Goal: Information Seeking & Learning: Learn about a topic

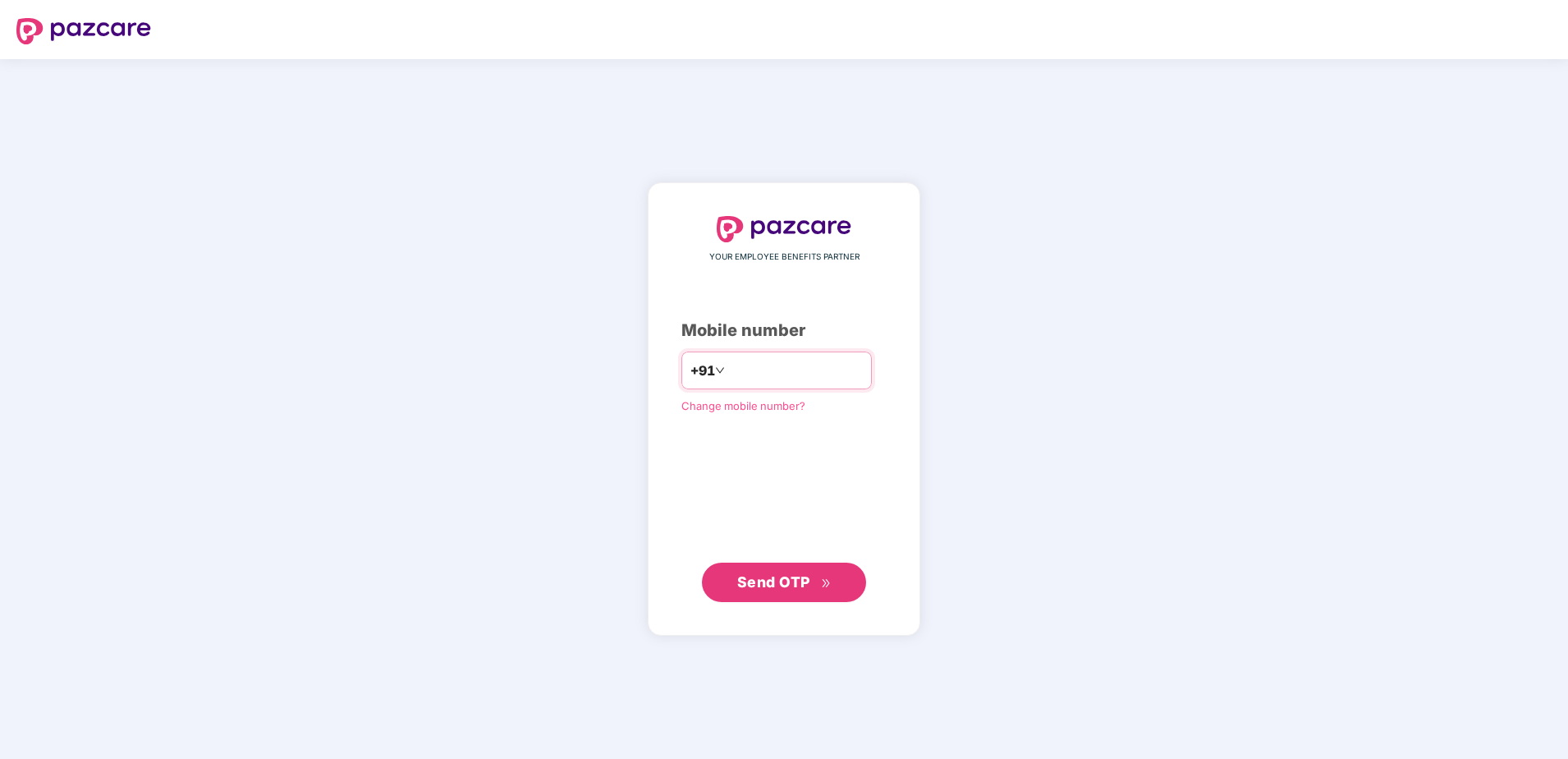
click at [690, 369] on span "+91" at bounding box center [702, 370] width 25 height 21
type input "*"
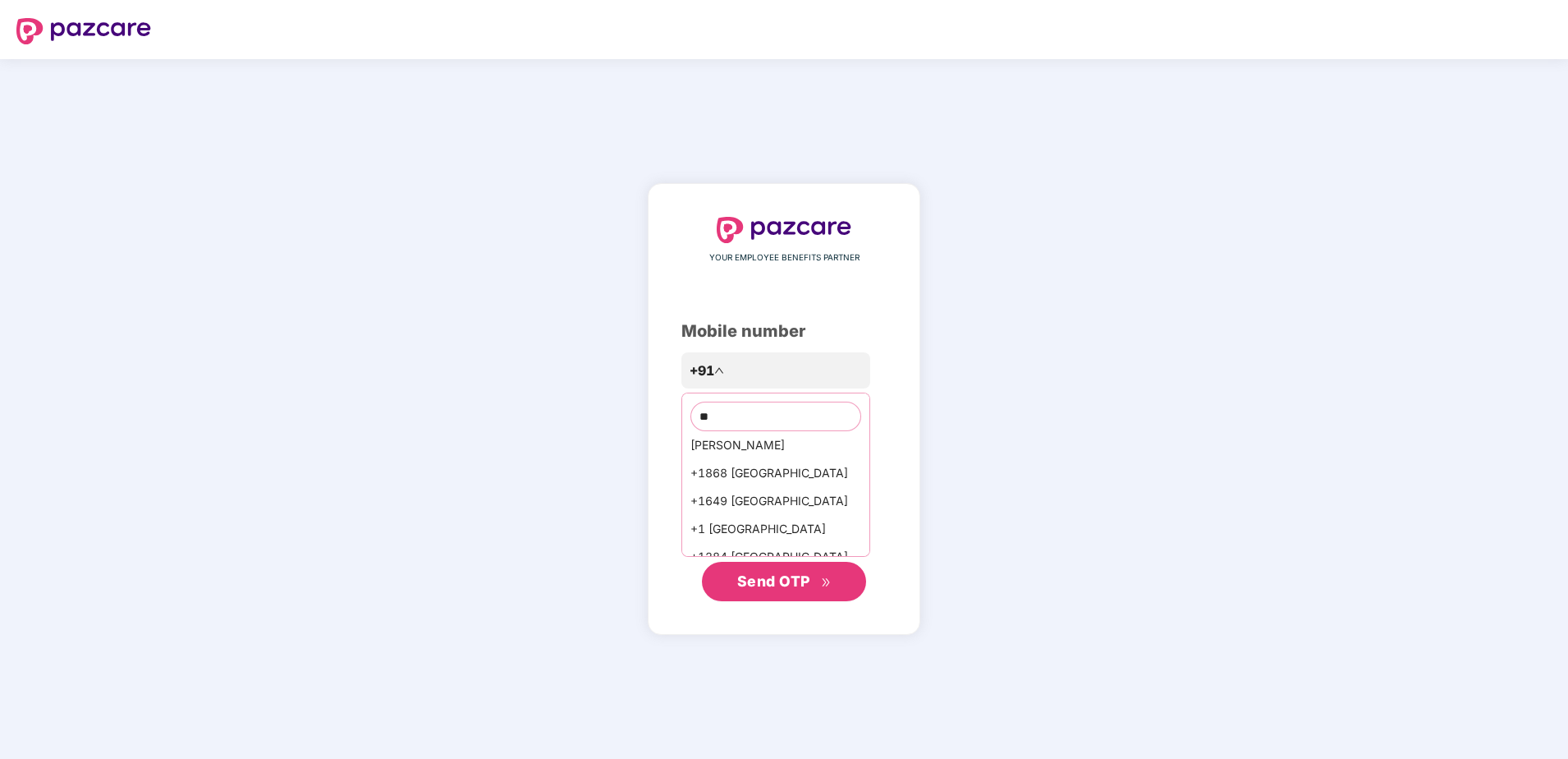
scroll to position [526, 0]
type input "*"
click at [690, 372] on span "+91" at bounding box center [702, 370] width 25 height 21
click at [690, 374] on span "+91" at bounding box center [702, 370] width 25 height 21
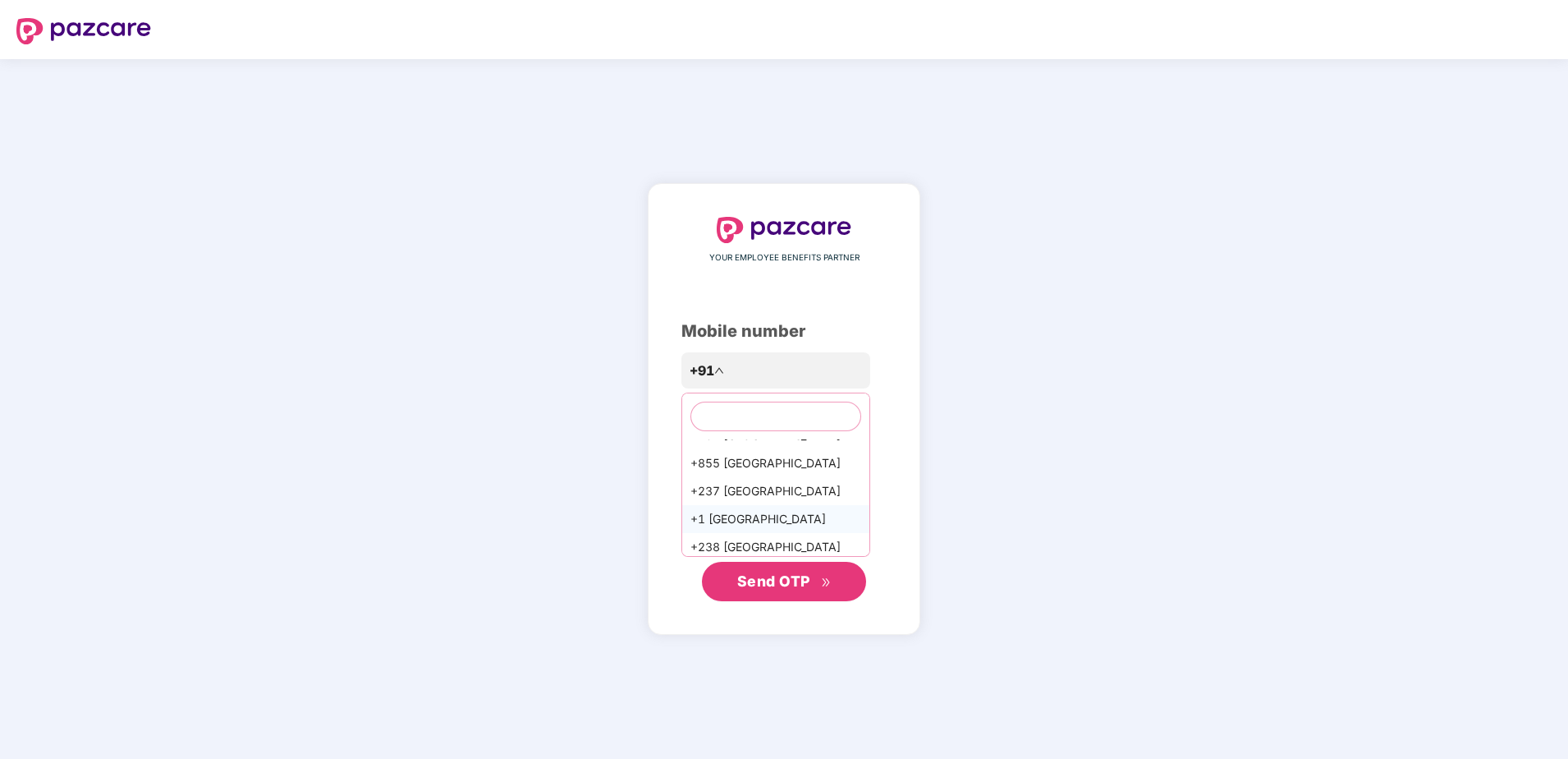
click at [718, 506] on div "+1 [GEOGRAPHIC_DATA]" at bounding box center [776, 519] width 187 height 28
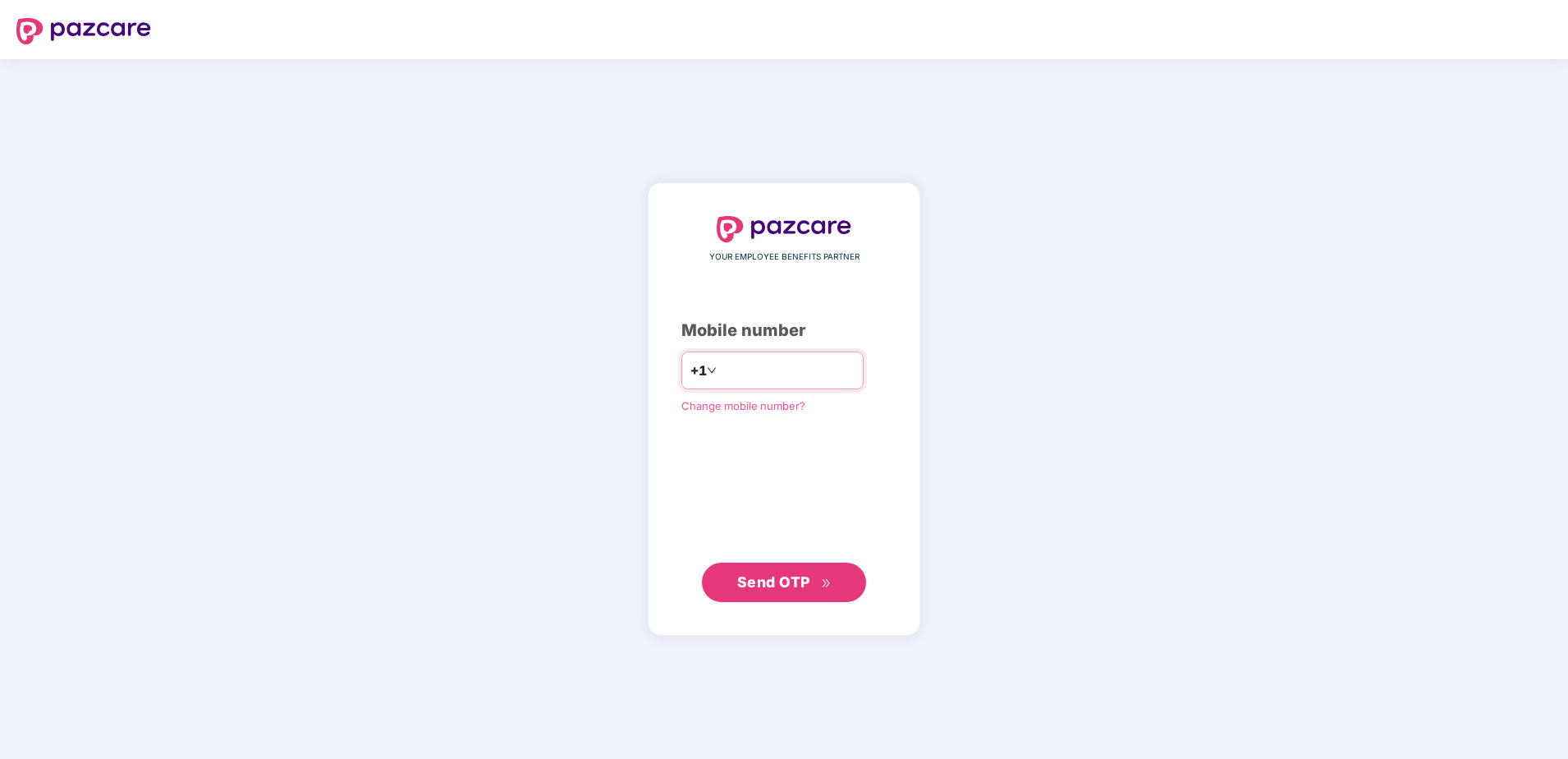
type input "**********"
click at [706, 514] on div "**********" at bounding box center [784, 409] width 205 height 386
click at [768, 583] on span "Send OTP" at bounding box center [773, 581] width 73 height 17
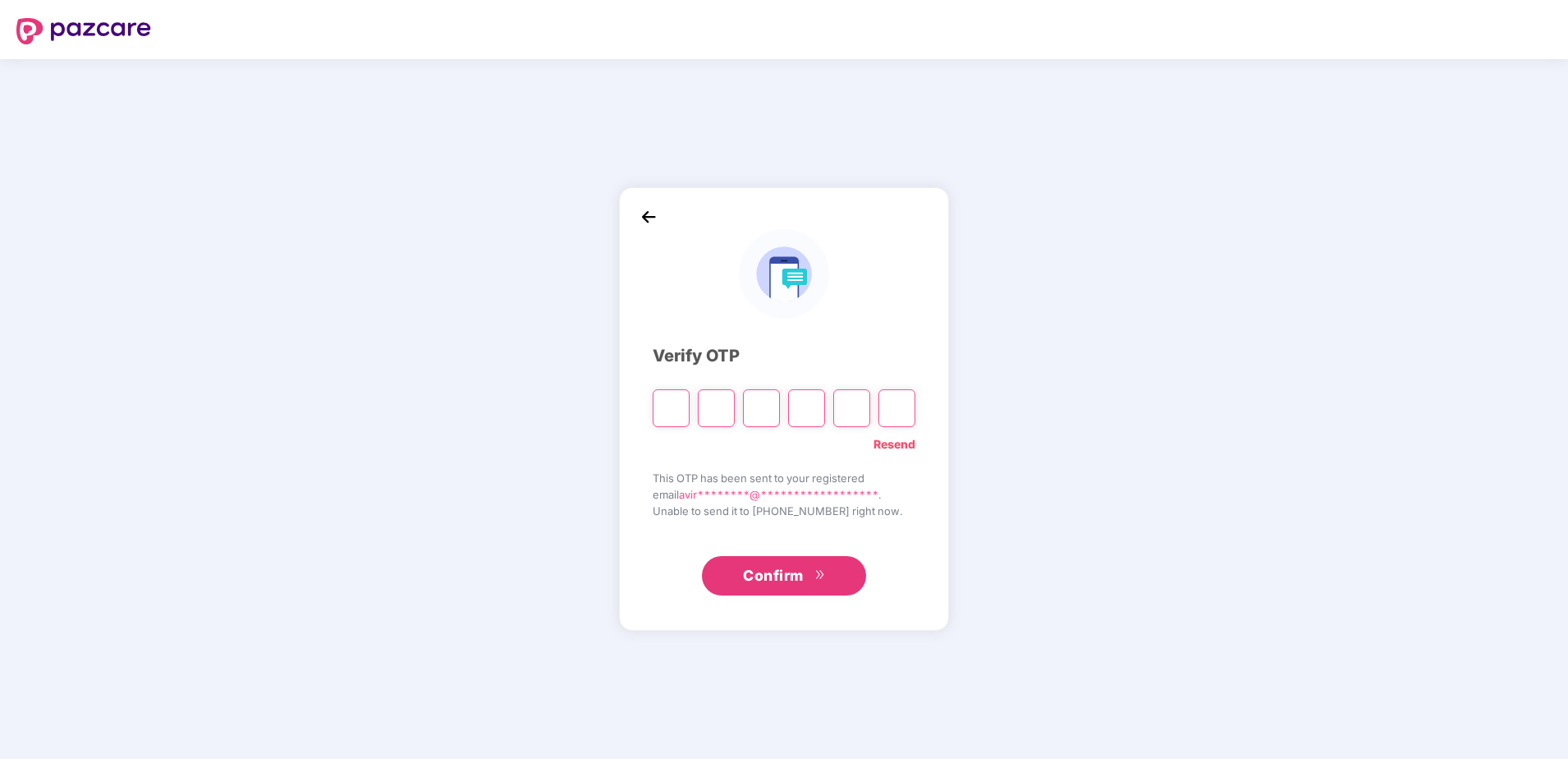
type input "*"
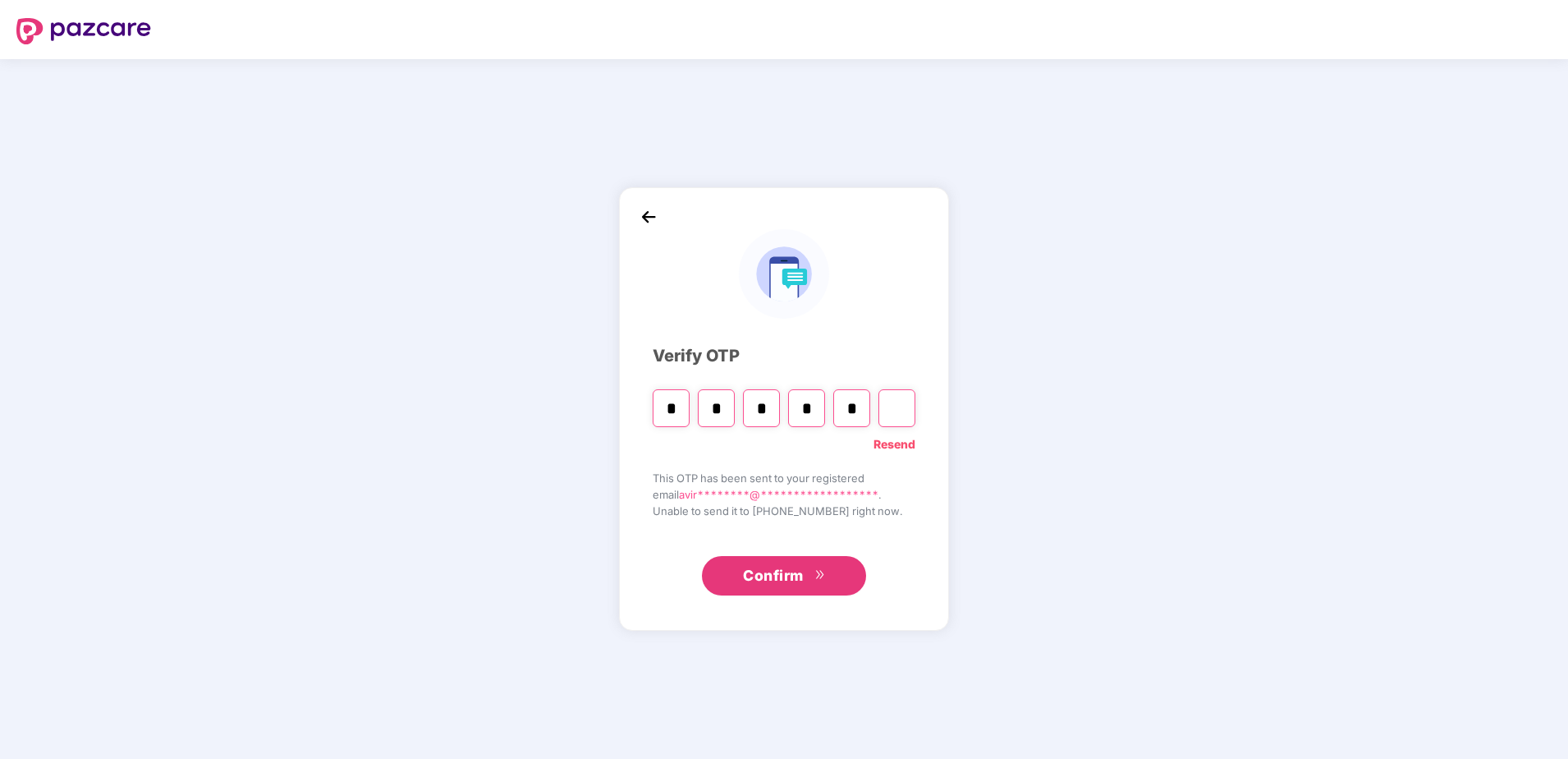
type input "*"
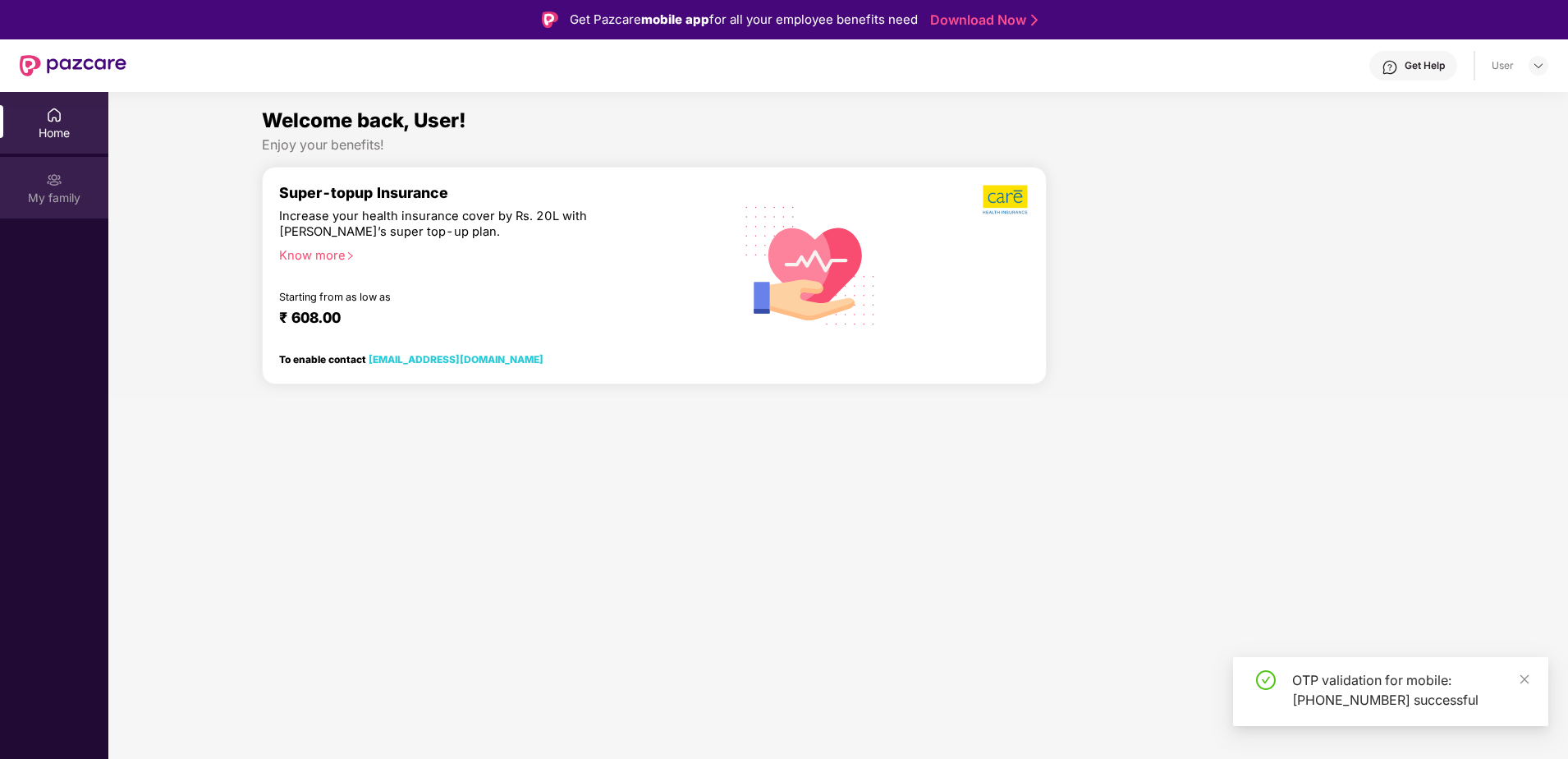
click at [45, 193] on div "My family" at bounding box center [54, 197] width 108 height 16
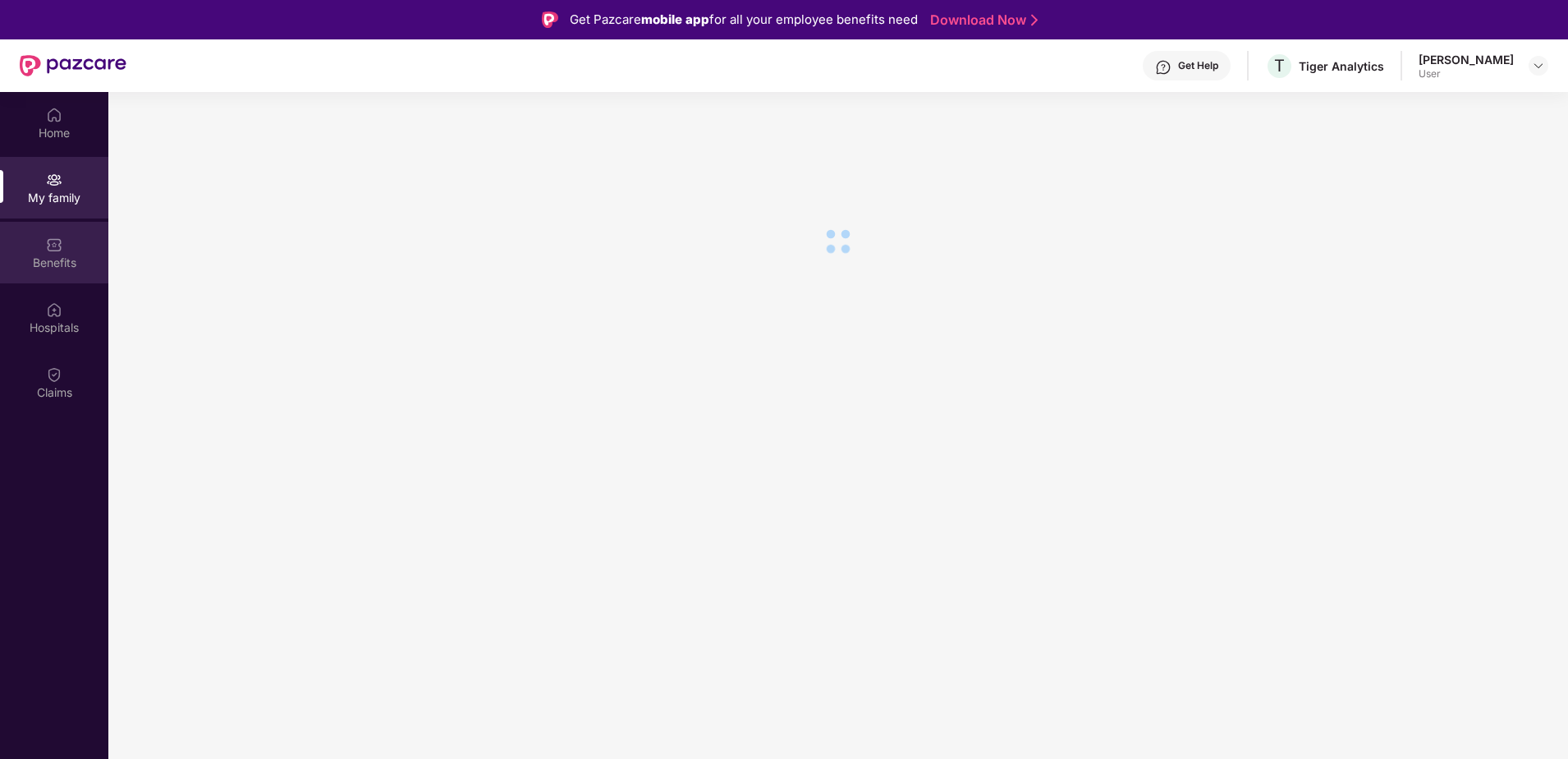
click at [75, 265] on div "Benefits" at bounding box center [54, 262] width 108 height 16
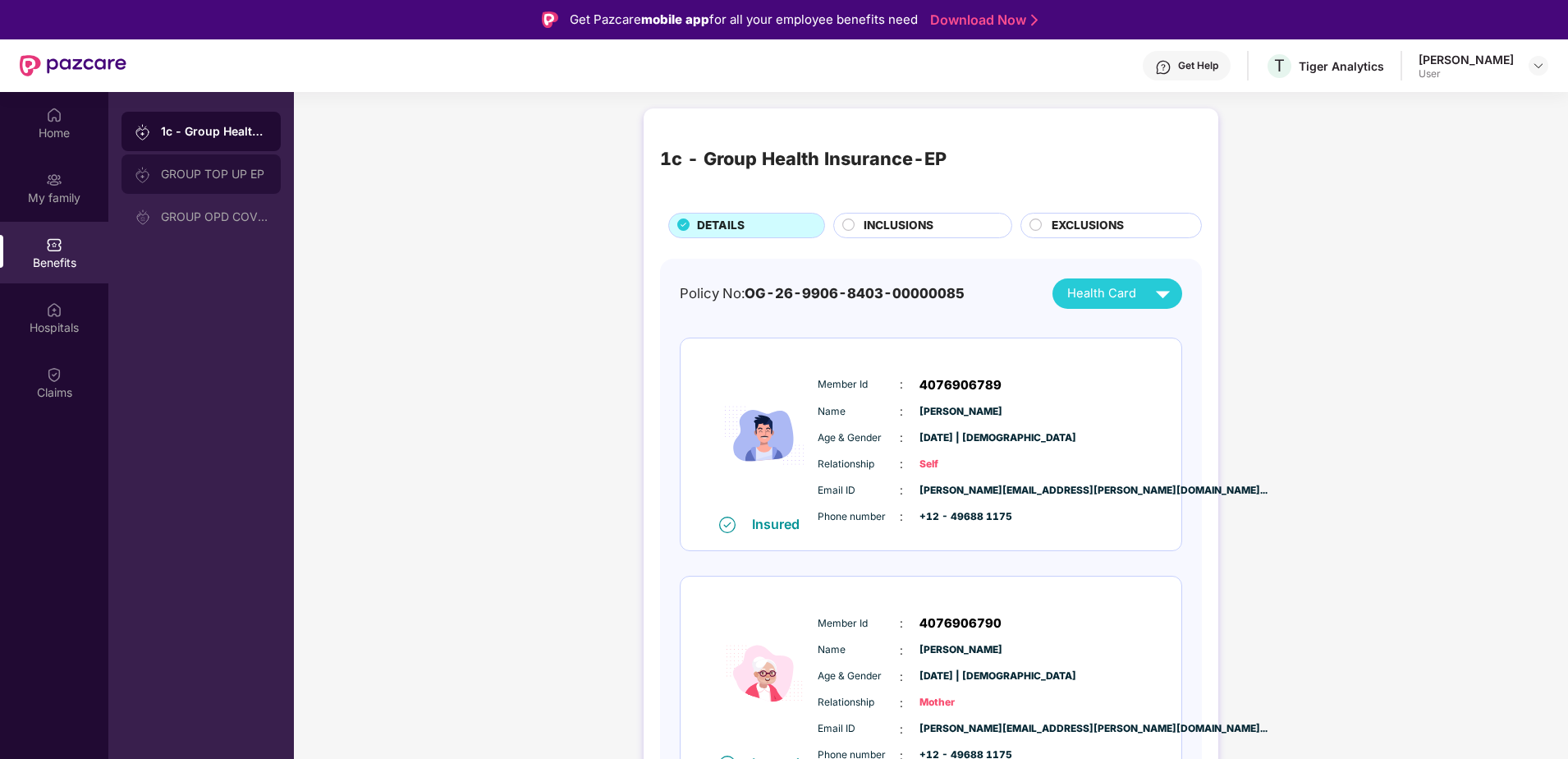
click at [177, 166] on div "GROUP TOP UP EP" at bounding box center [201, 174] width 159 height 39
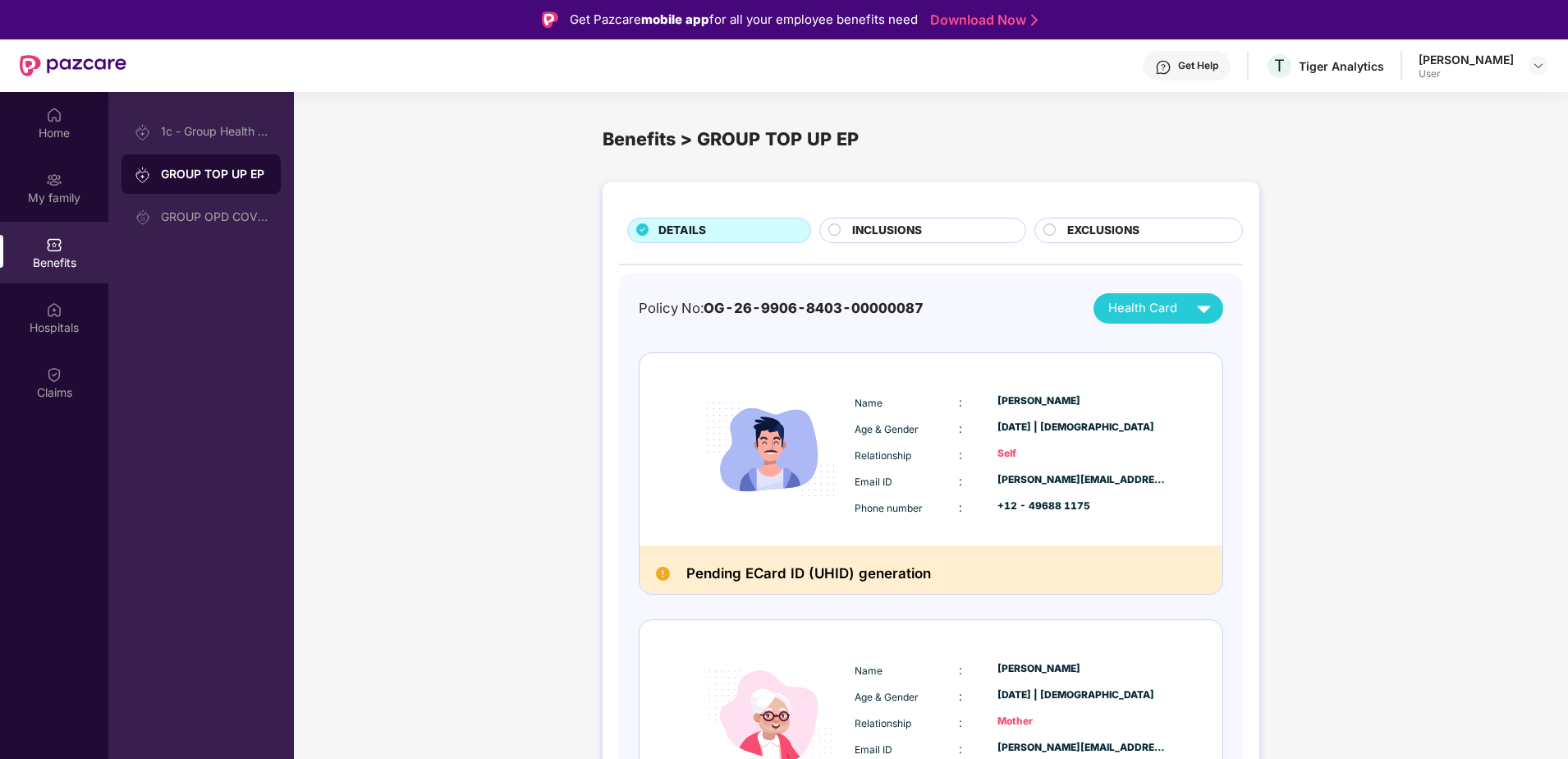
click at [930, 230] on div "INCLUSIONS" at bounding box center [929, 232] width 172 height 21
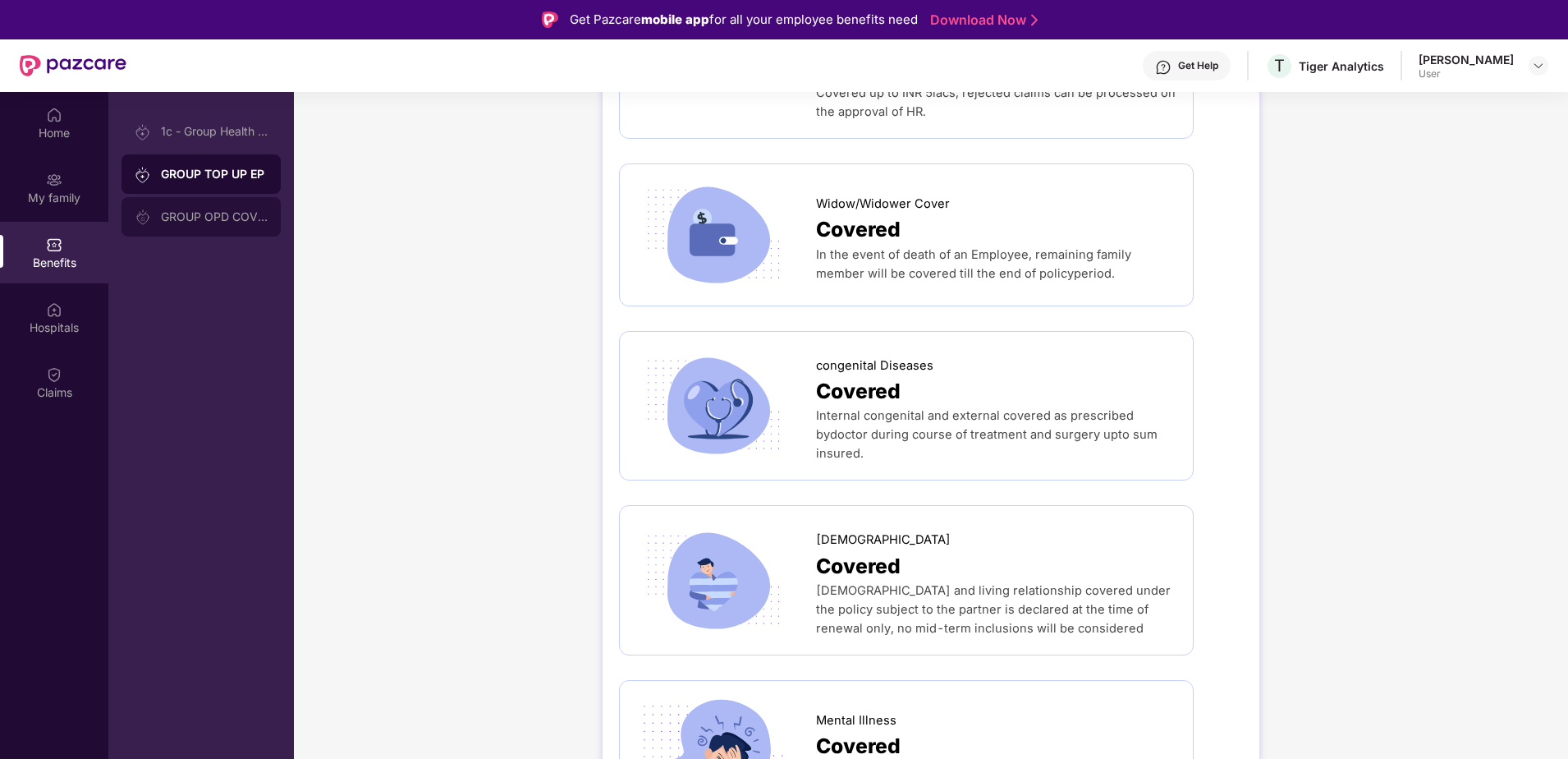
click at [218, 214] on div "GROUP OPD COVER EP" at bounding box center [214, 216] width 106 height 13
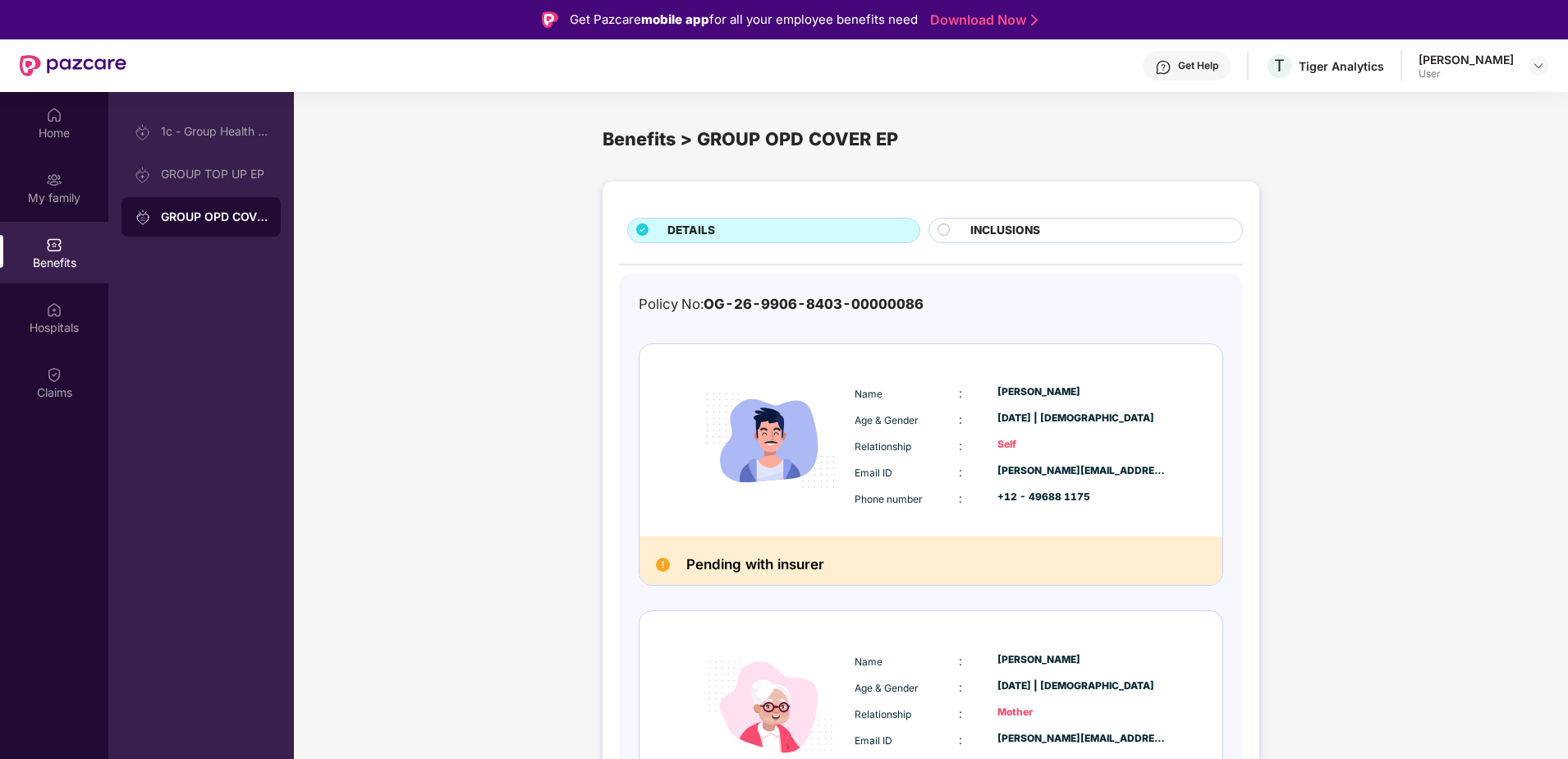
click at [1006, 223] on span "INCLUSIONS" at bounding box center [1005, 231] width 69 height 18
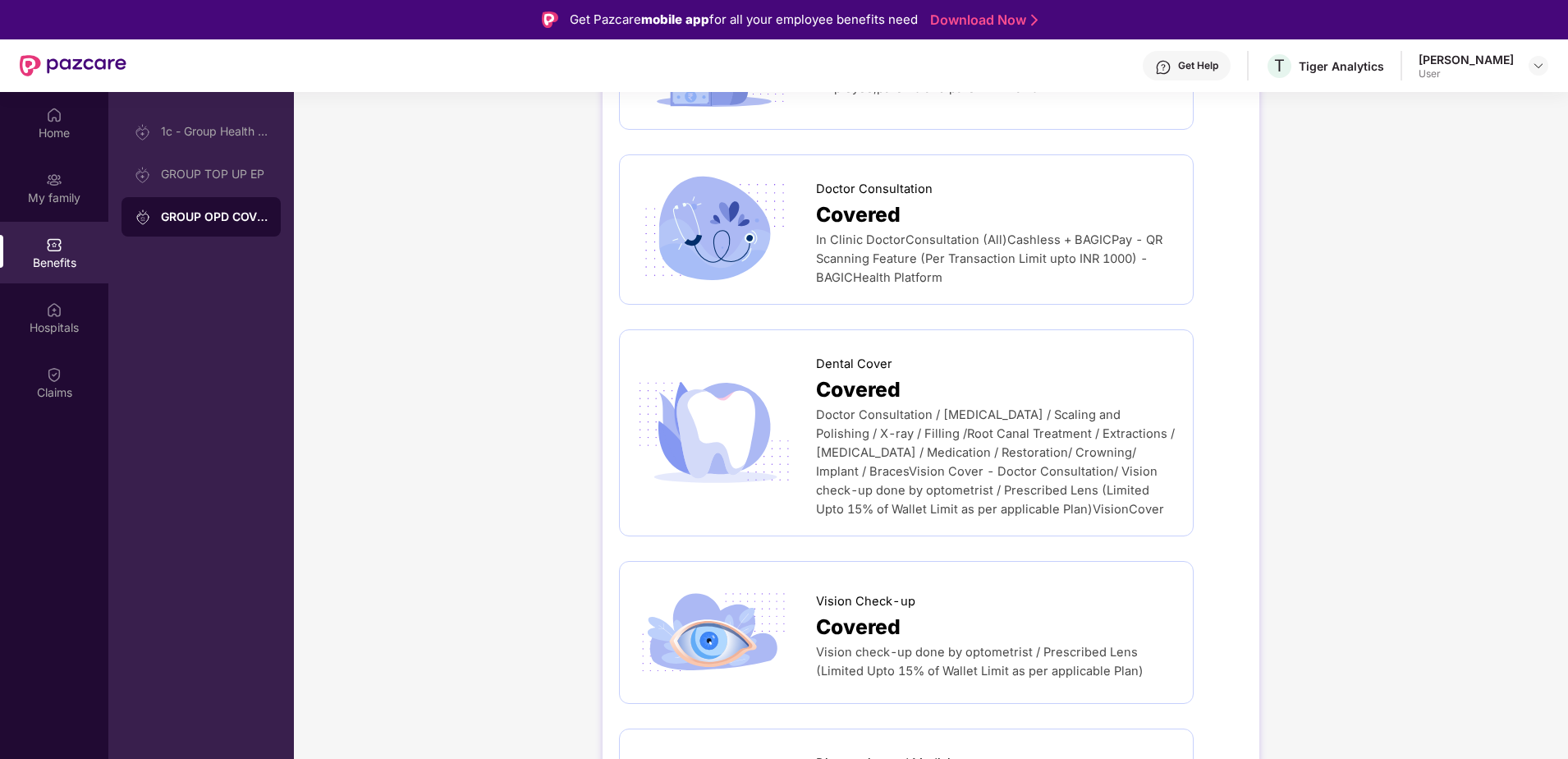
scroll to position [328, 0]
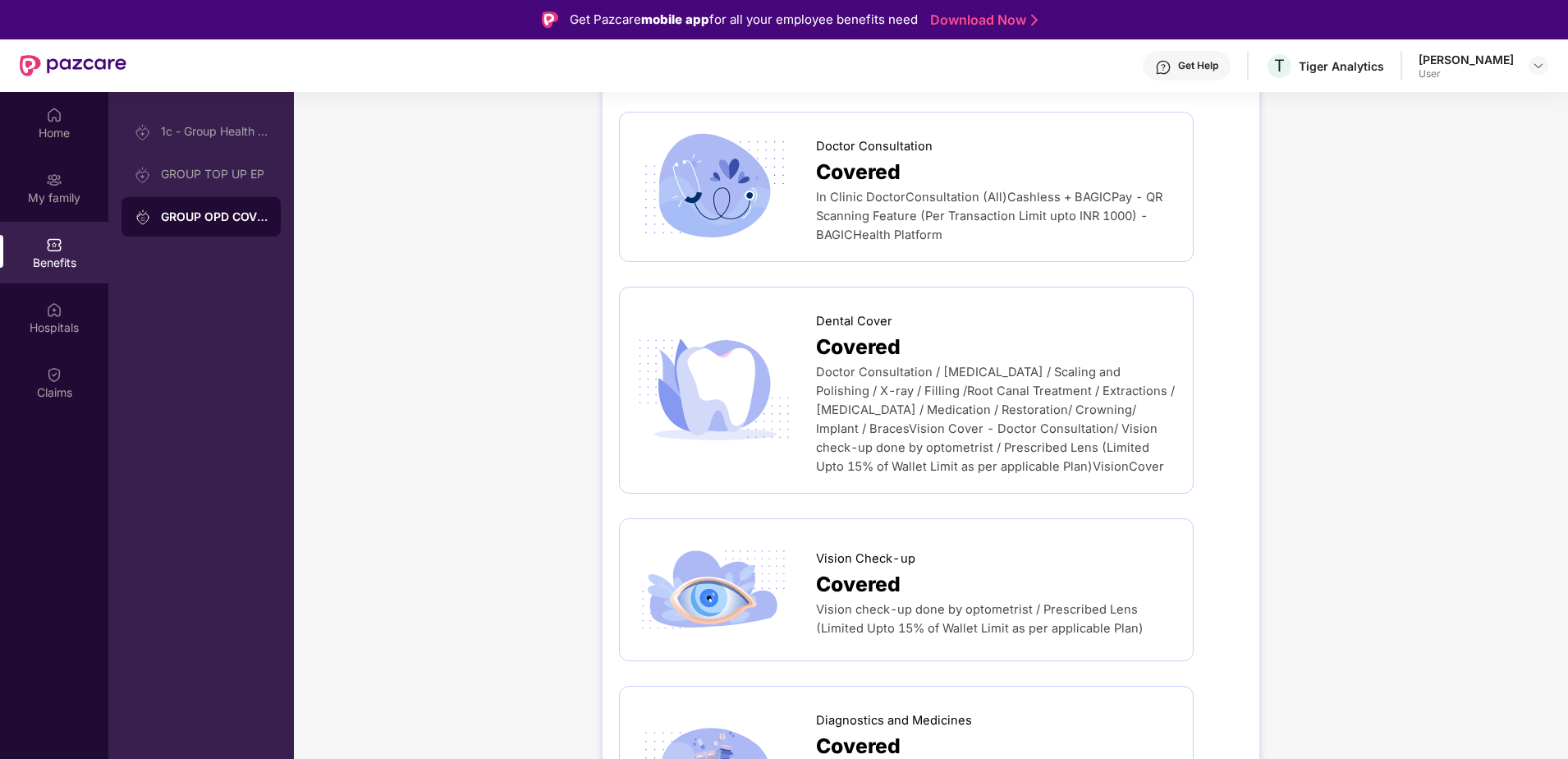
click at [826, 346] on span "Covered" at bounding box center [858, 346] width 85 height 32
click at [718, 389] on img at bounding box center [713, 389] width 155 height 155
click at [739, 389] on img at bounding box center [713, 389] width 155 height 155
click at [818, 354] on span "Covered" at bounding box center [858, 346] width 85 height 32
click at [844, 349] on span "Covered" at bounding box center [858, 346] width 85 height 32
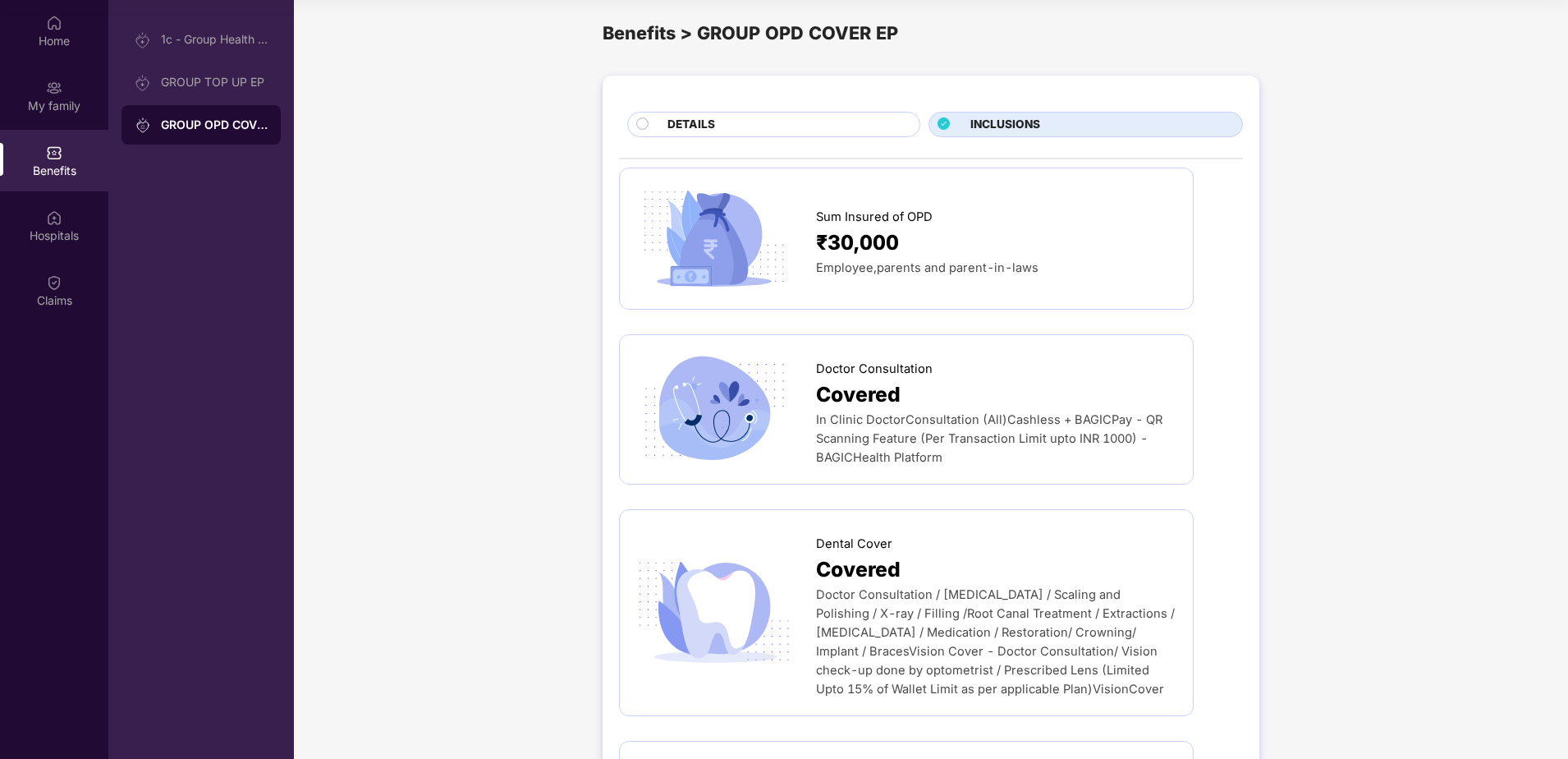
scroll to position [0, 0]
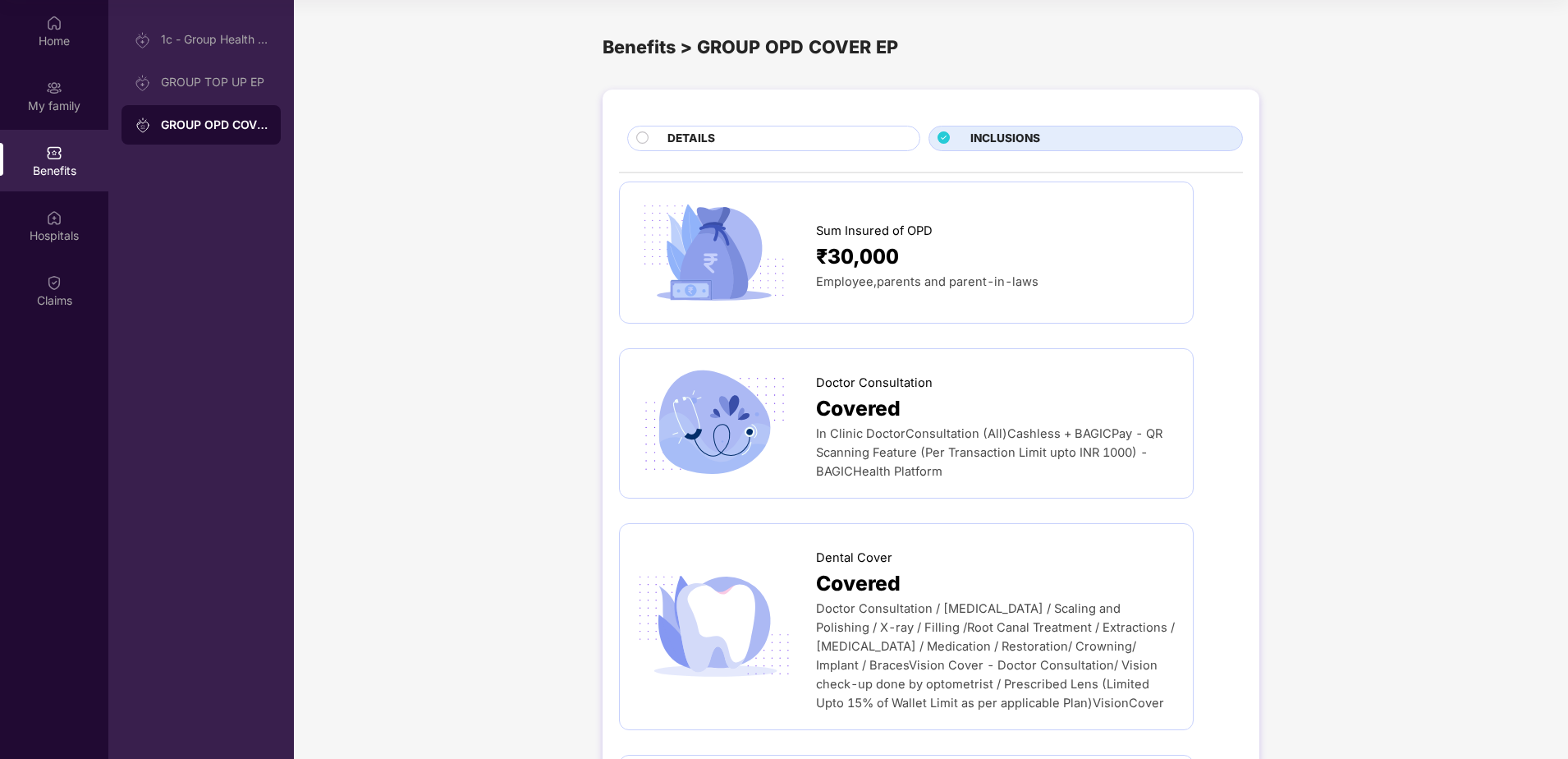
click at [677, 145] on span "DETAILS" at bounding box center [692, 138] width 48 height 18
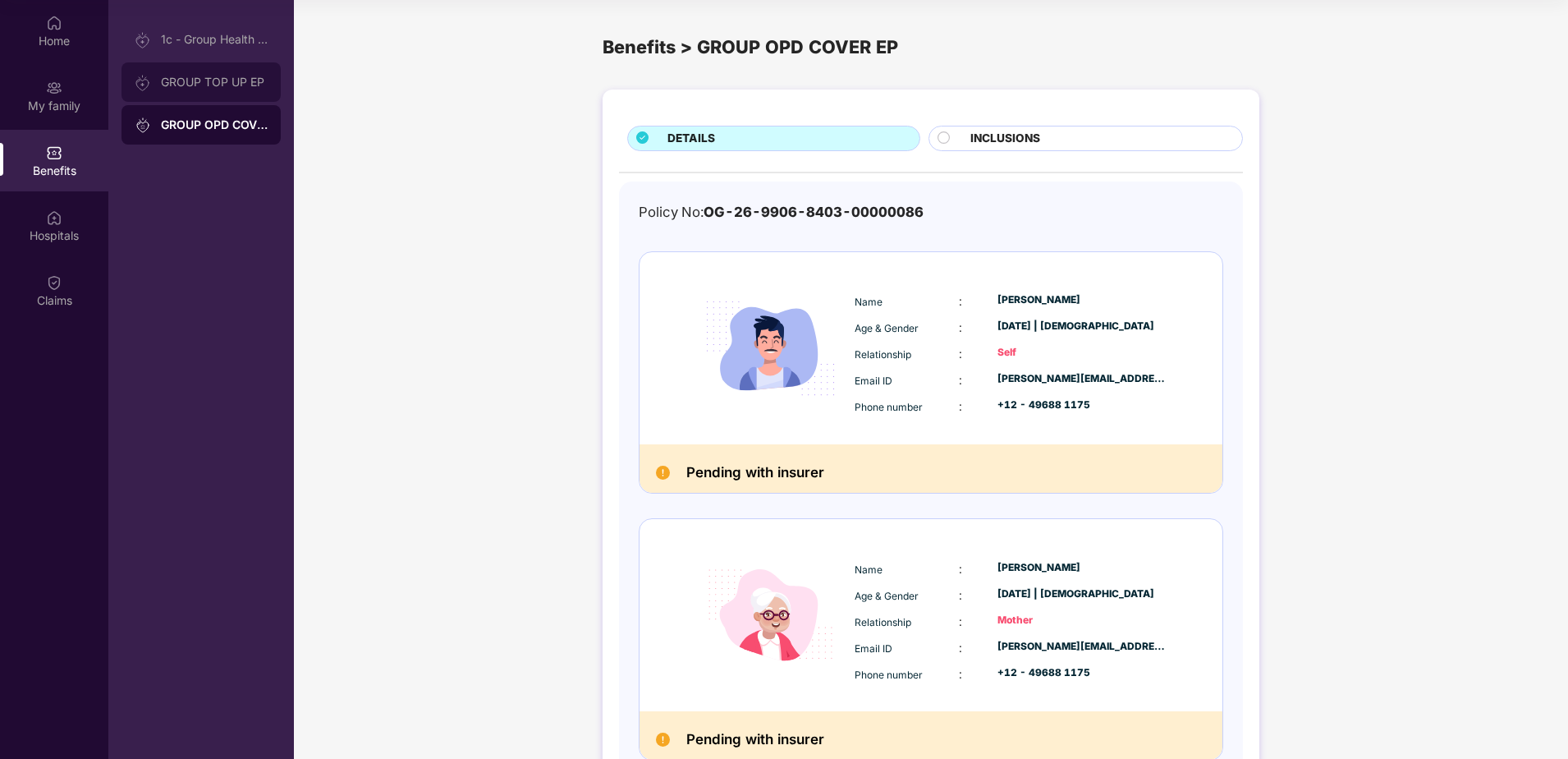
click at [171, 82] on div "GROUP TOP UP EP" at bounding box center [214, 81] width 106 height 13
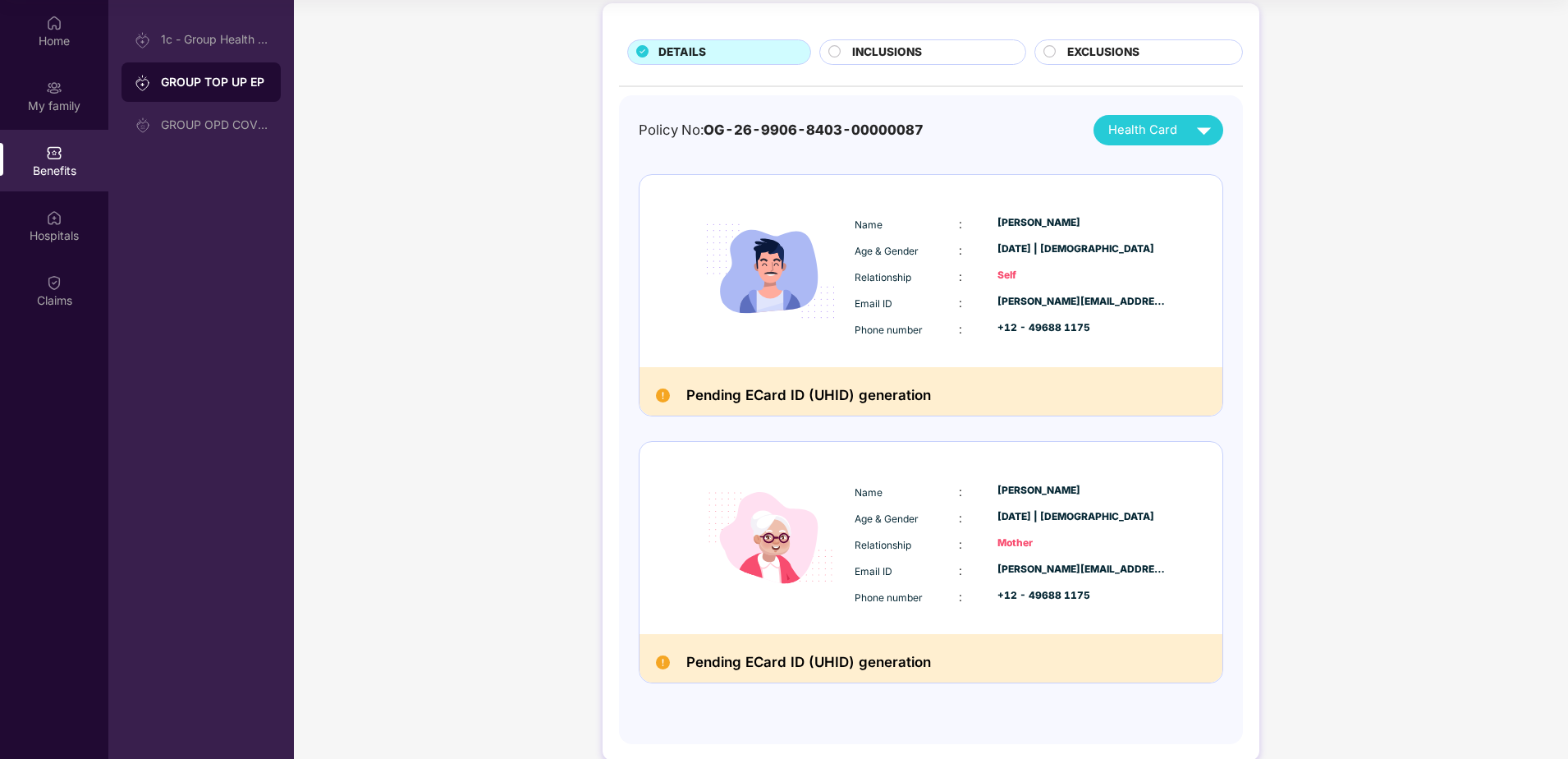
scroll to position [112, 0]
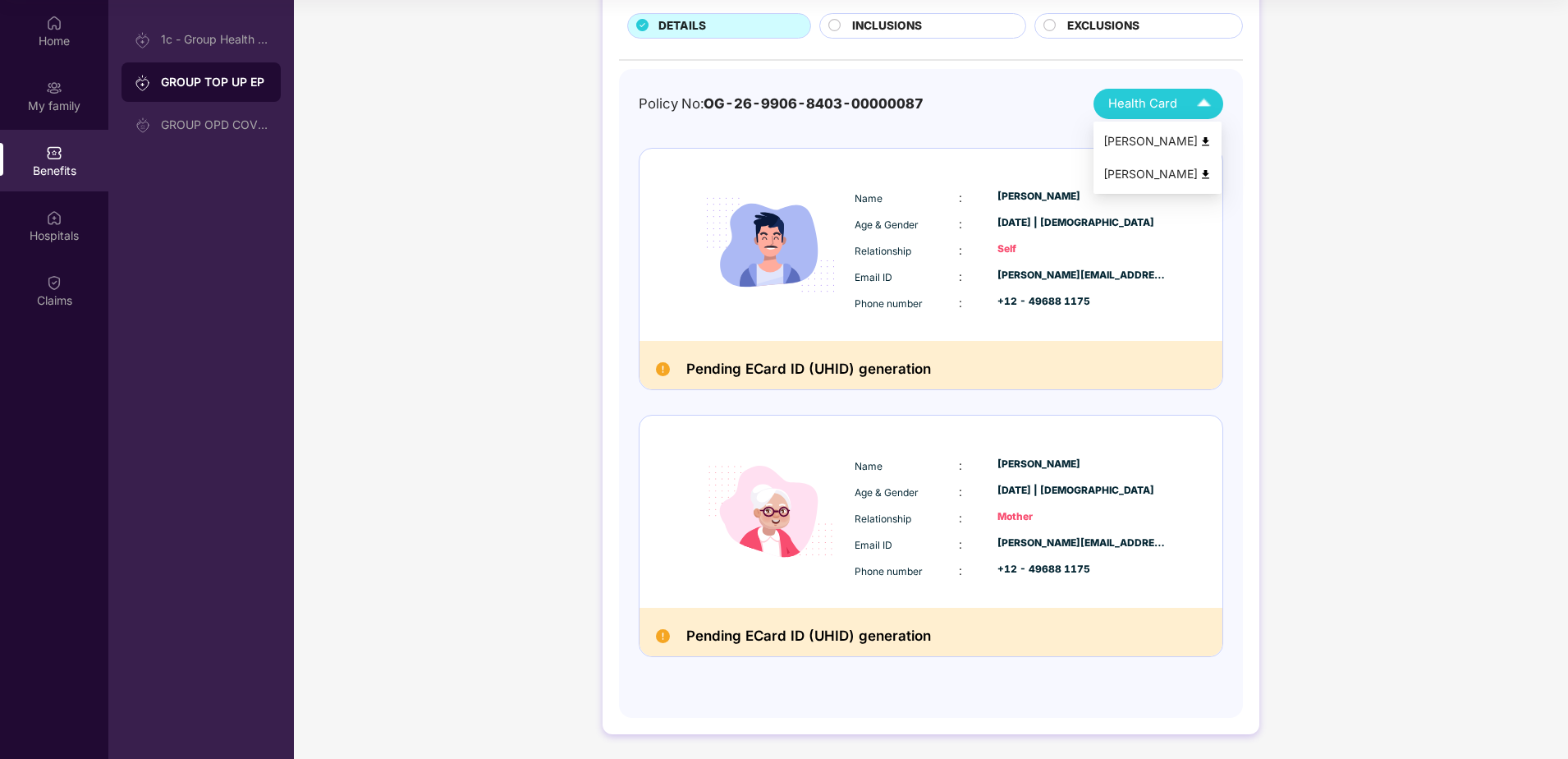
click at [1126, 100] on span "Health Card" at bounding box center [1143, 104] width 69 height 19
click at [729, 358] on h2 "Pending ECard ID (UHID) generation" at bounding box center [808, 370] width 244 height 24
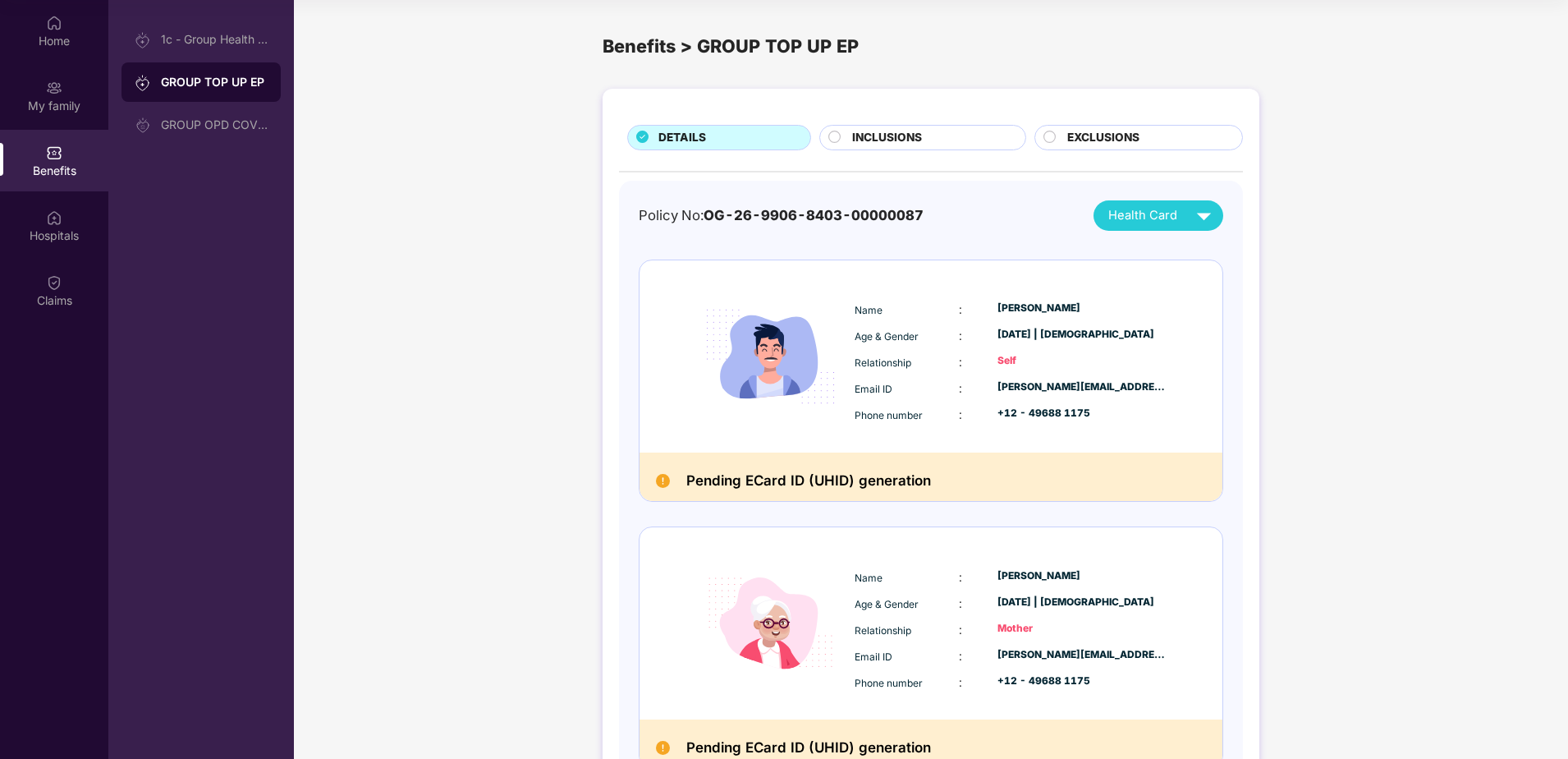
scroll to position [0, 0]
click at [189, 45] on div "1c - Group Health Insurance-EP" at bounding box center [214, 39] width 106 height 13
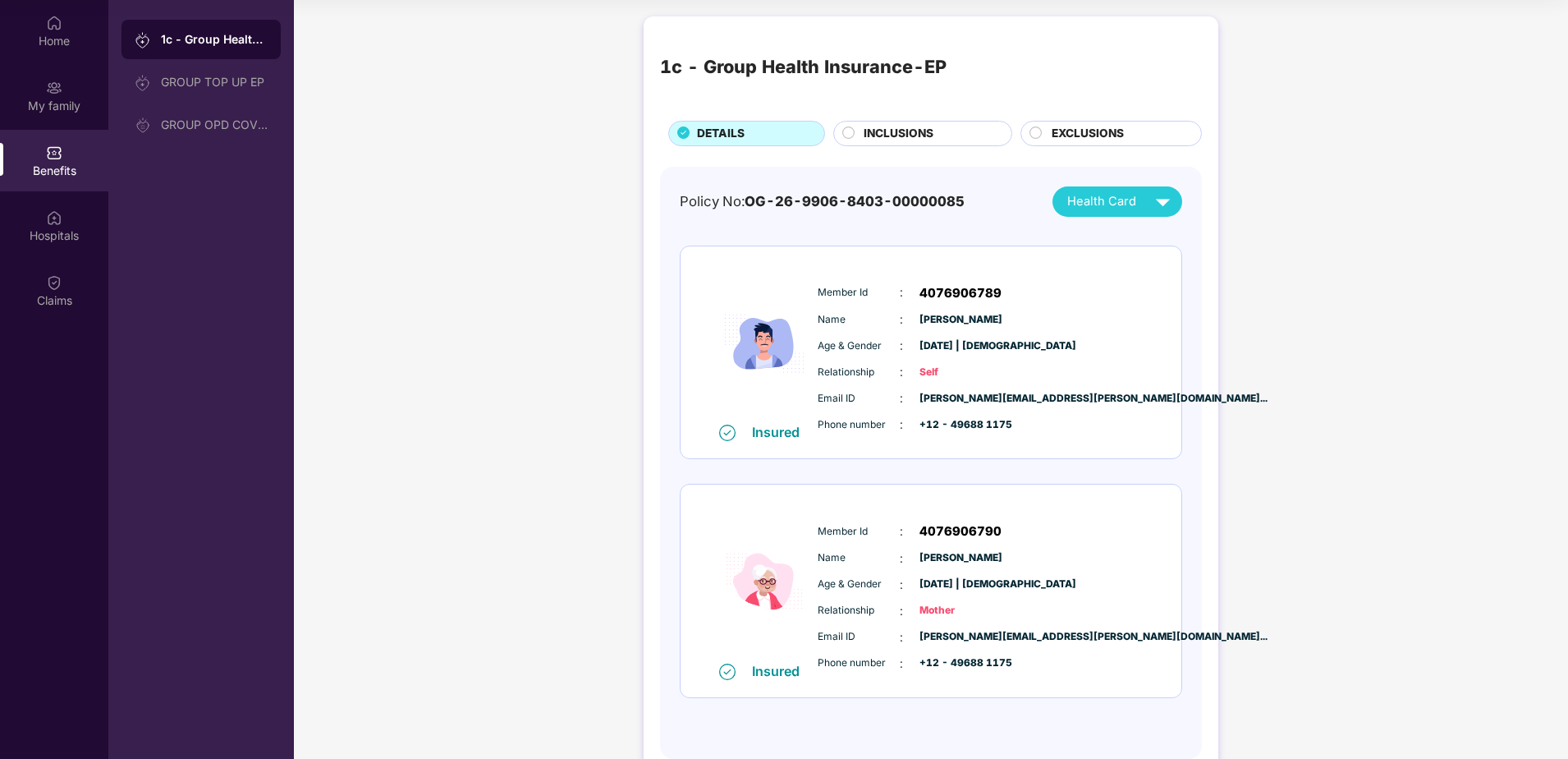
click at [873, 137] on span "INCLUSIONS" at bounding box center [898, 134] width 69 height 18
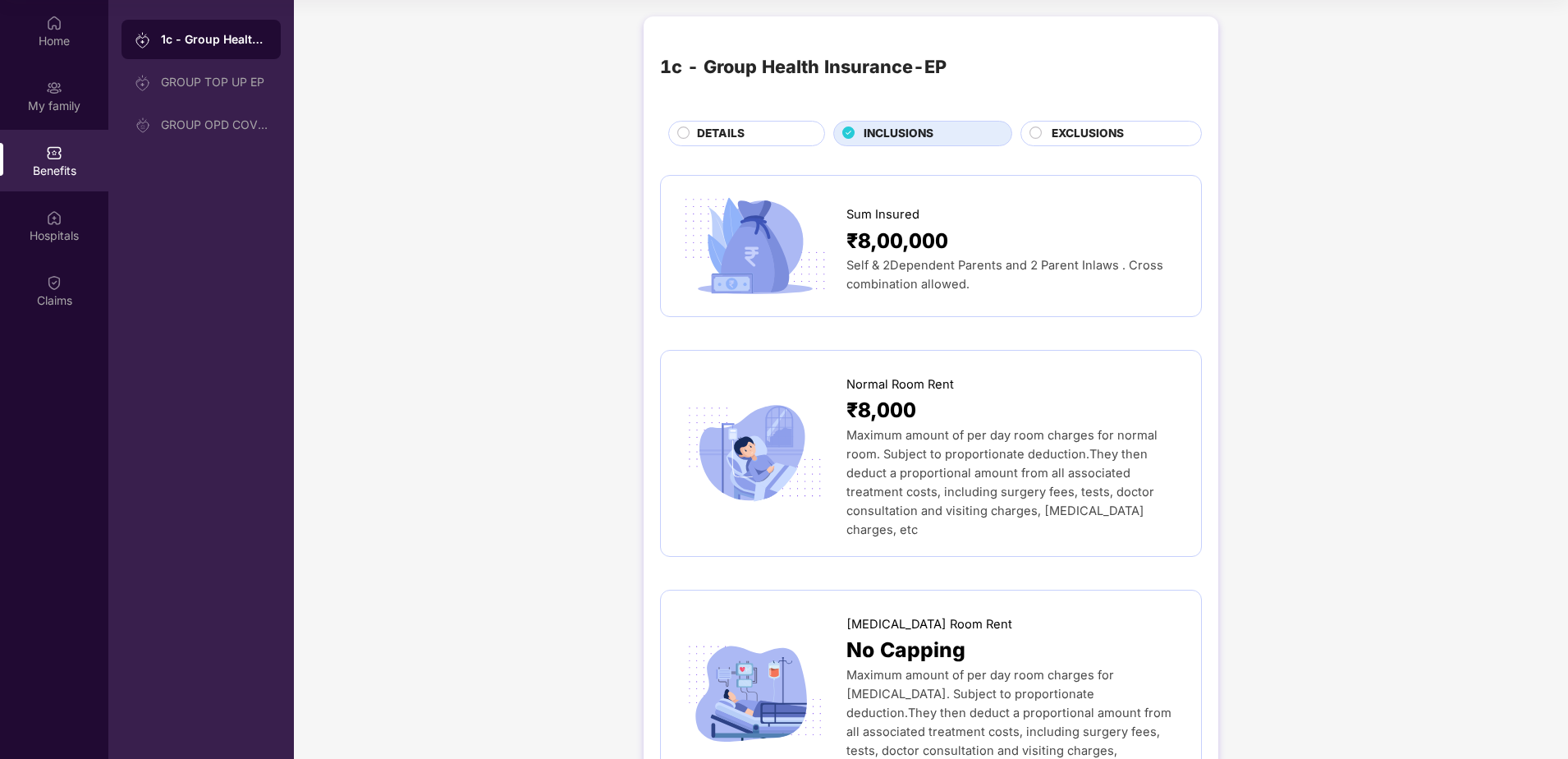
click at [1046, 130] on div "EXCLUSIONS" at bounding box center [1118, 136] width 149 height 21
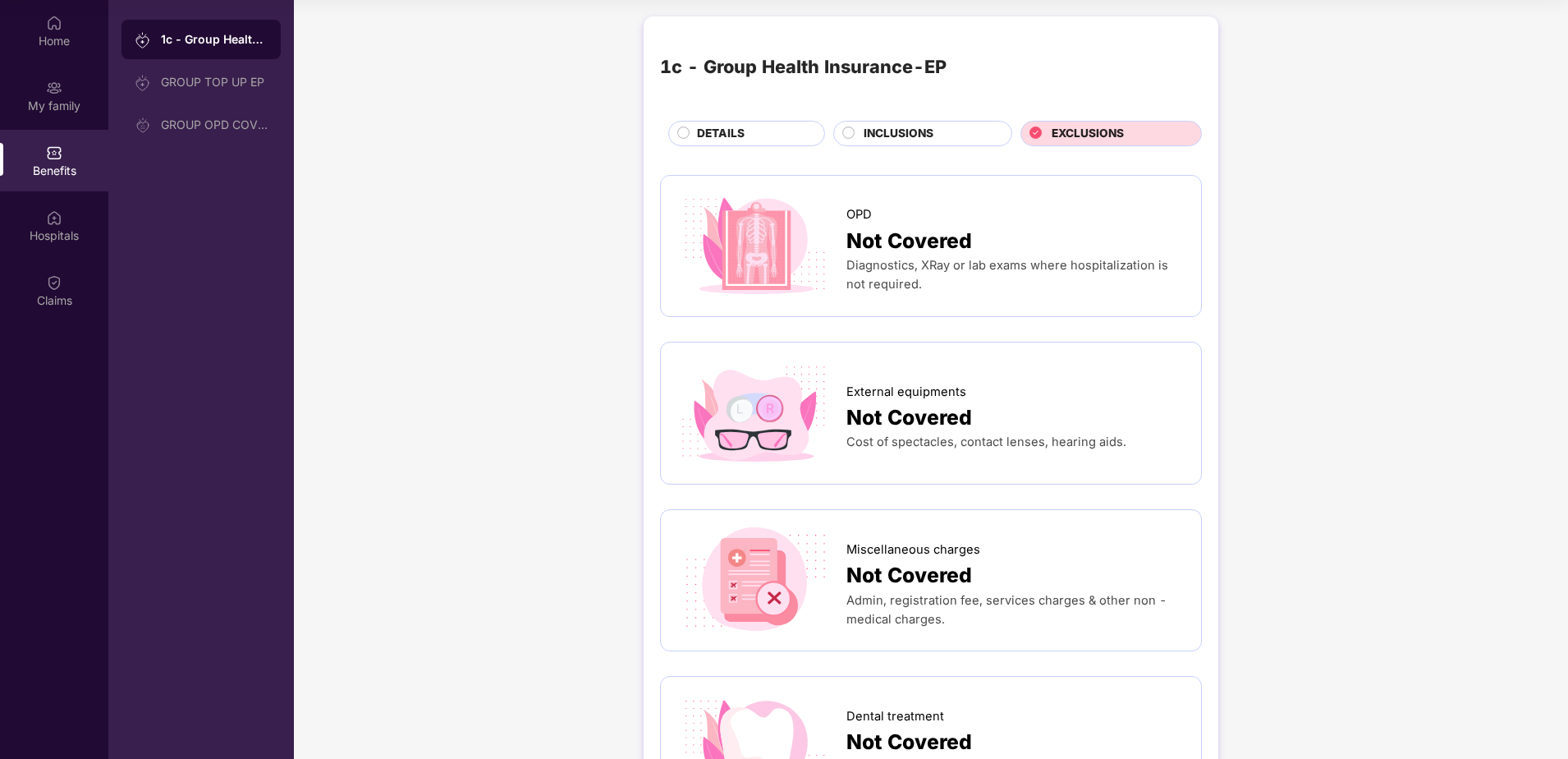
click at [770, 136] on div "DETAILS" at bounding box center [752, 136] width 127 height 21
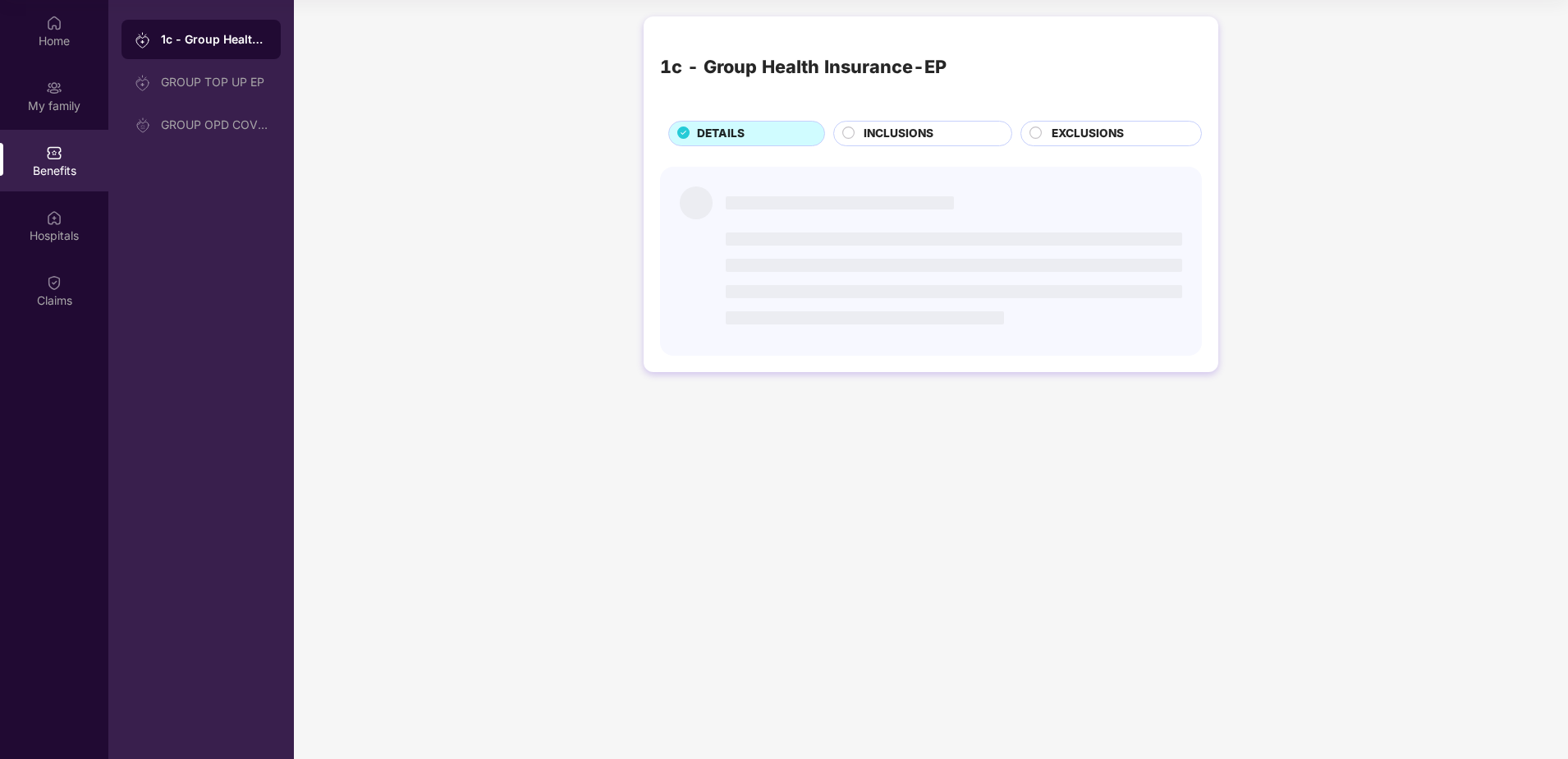
click at [1117, 136] on span "EXCLUSIONS" at bounding box center [1088, 134] width 72 height 18
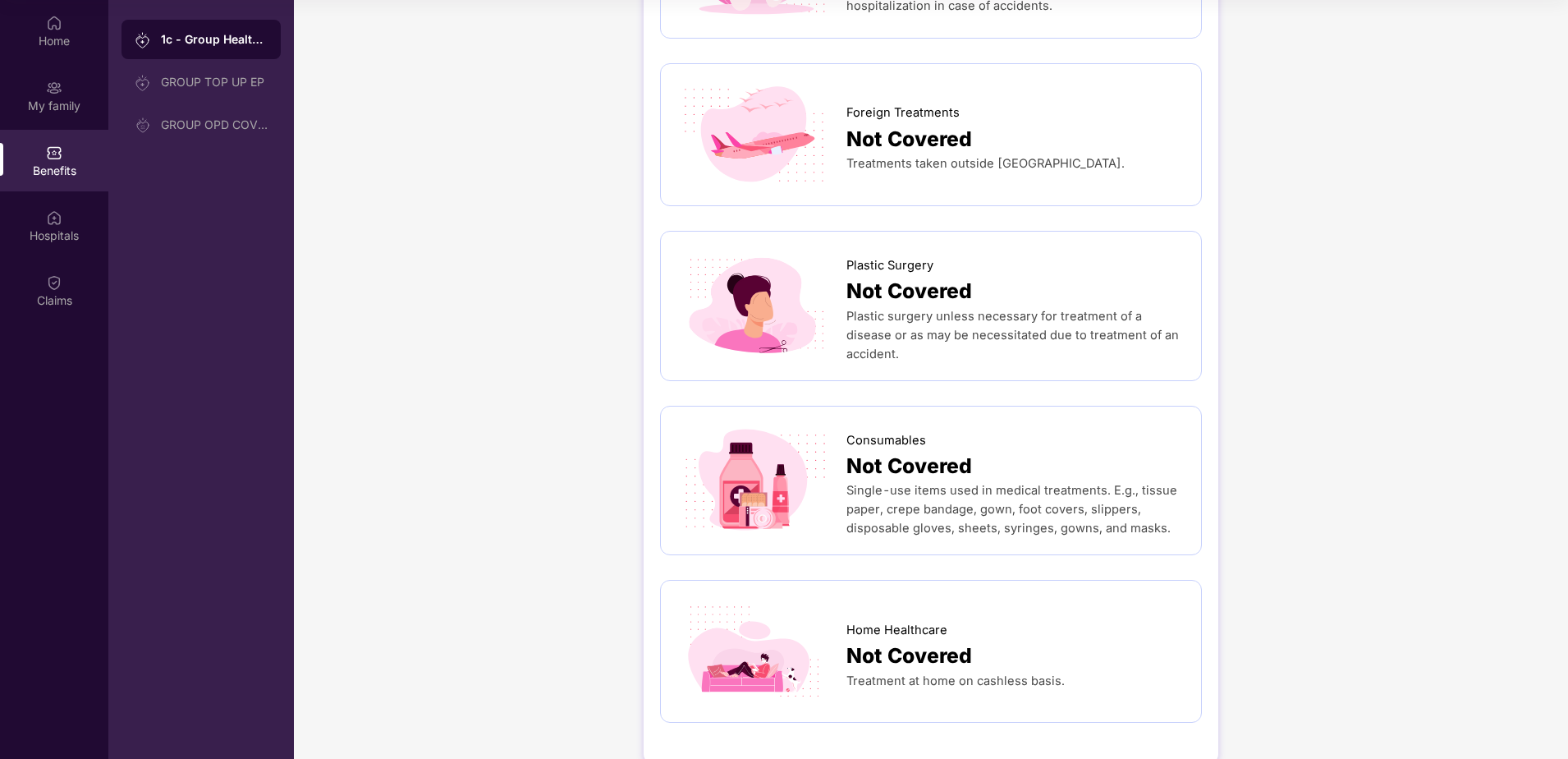
scroll to position [803, 0]
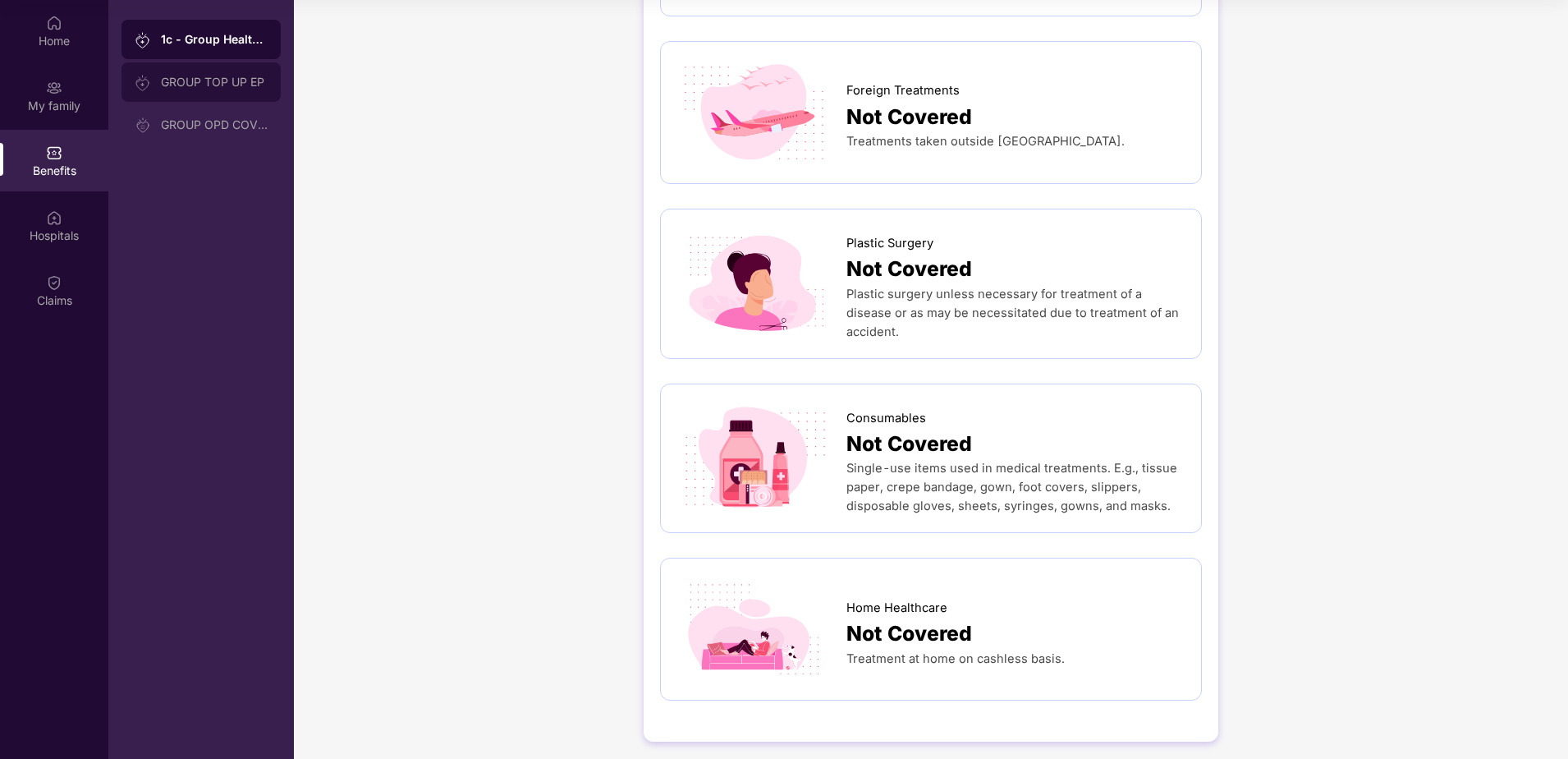
click at [223, 96] on div "GROUP TOP UP EP" at bounding box center [201, 82] width 159 height 39
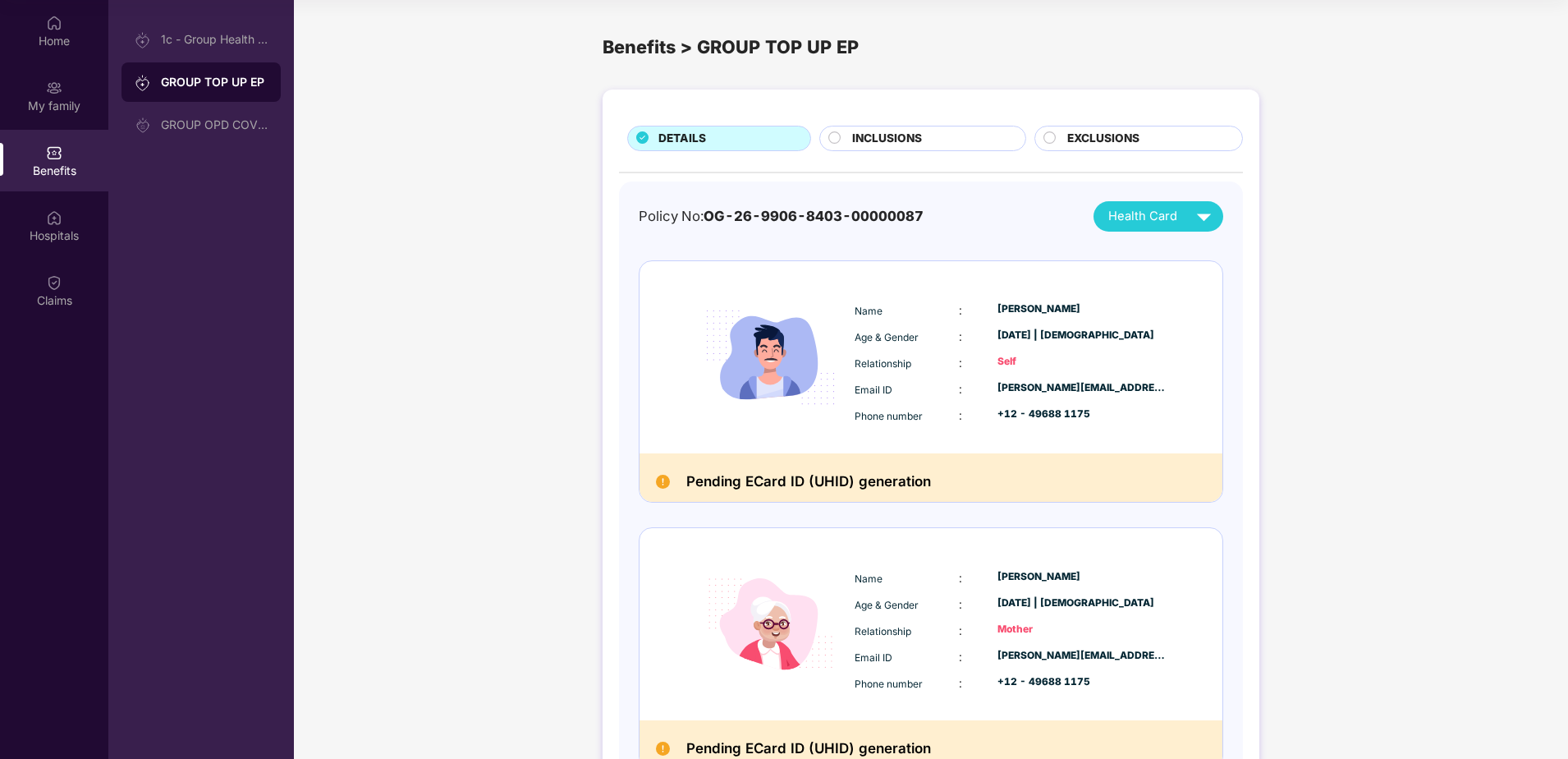
click at [1078, 143] on span "EXCLUSIONS" at bounding box center [1103, 138] width 72 height 18
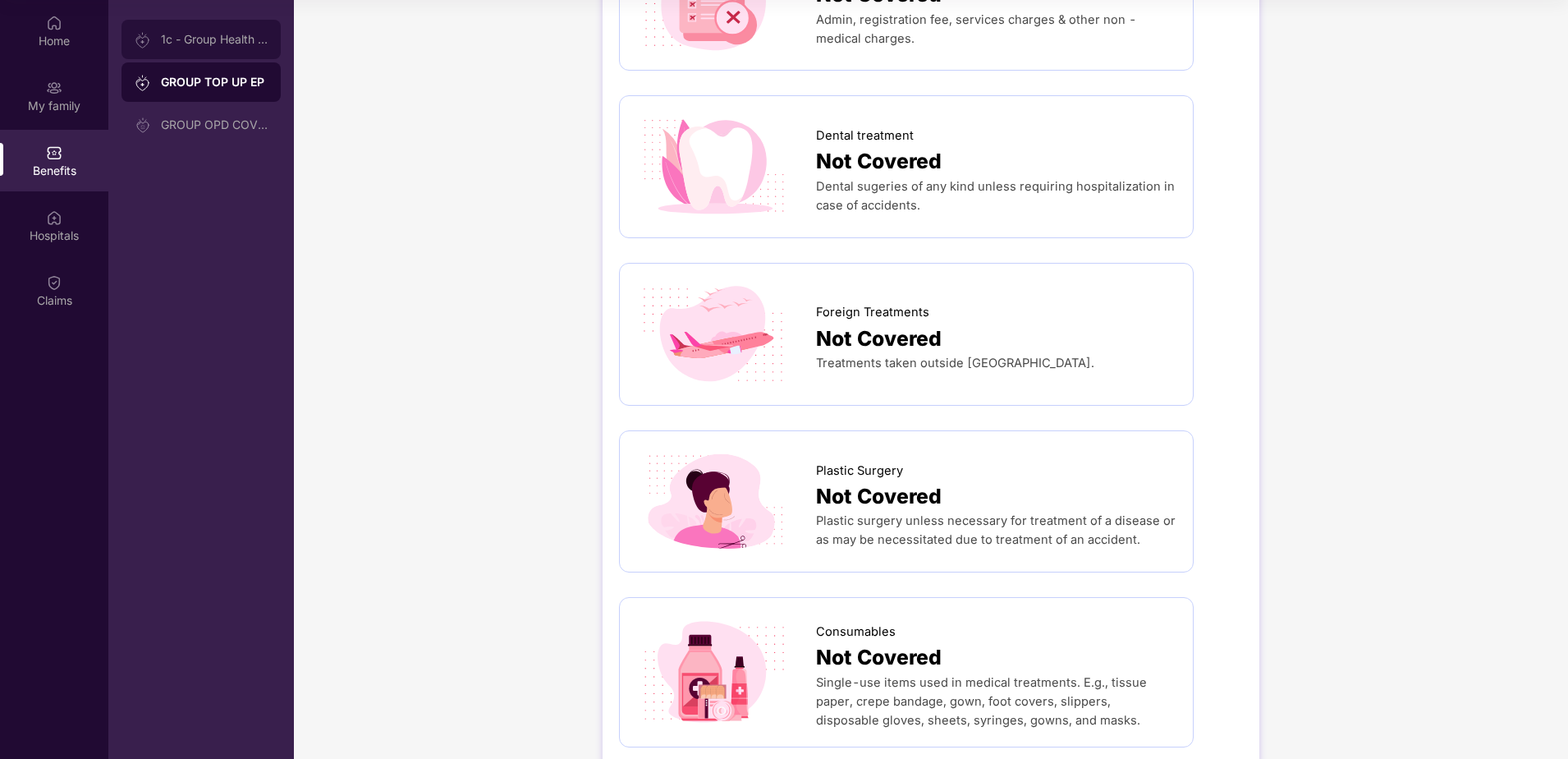
scroll to position [1642, 0]
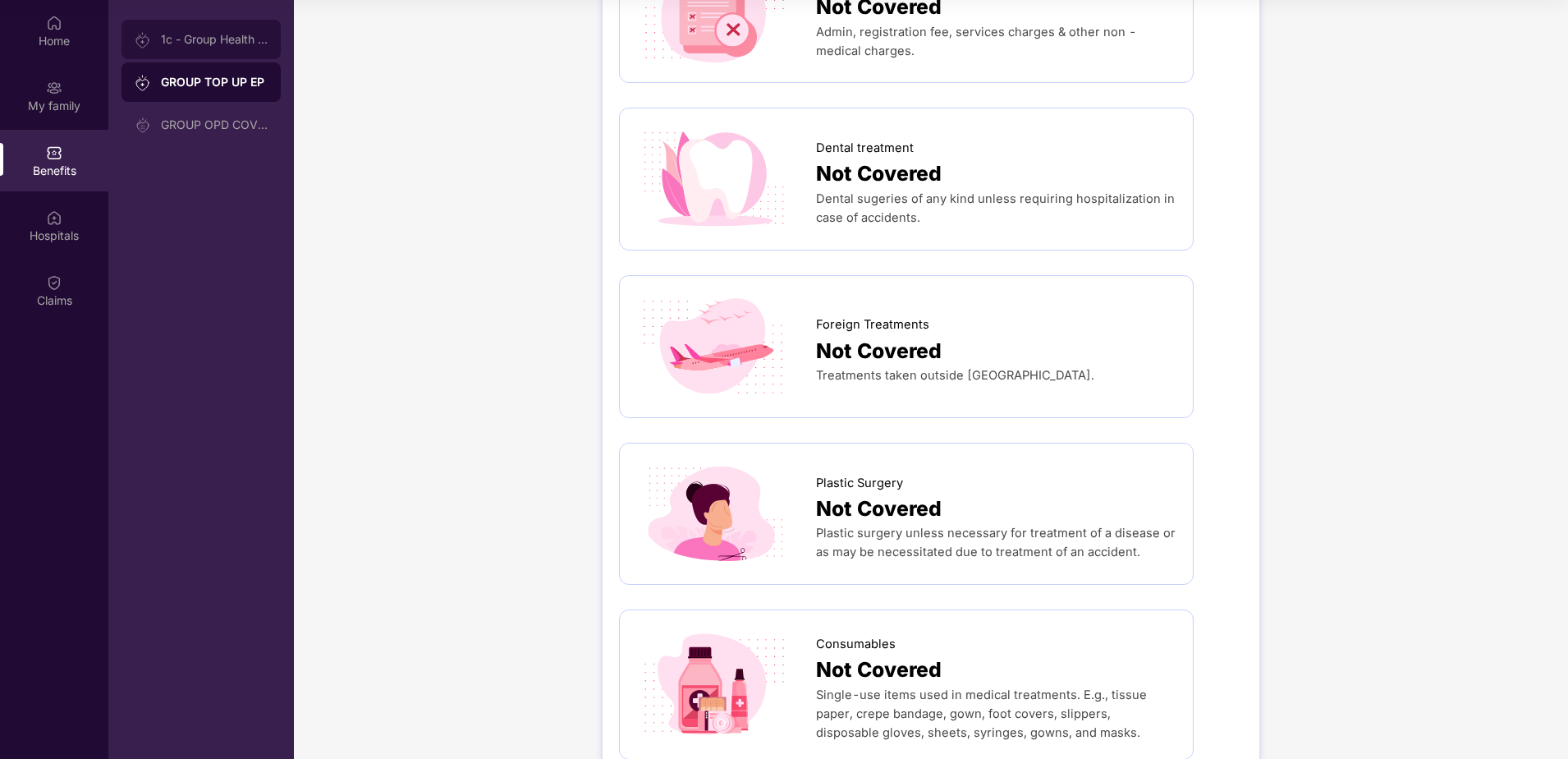
click at [223, 39] on div "1c - Group Health Insurance-EP" at bounding box center [214, 39] width 106 height 13
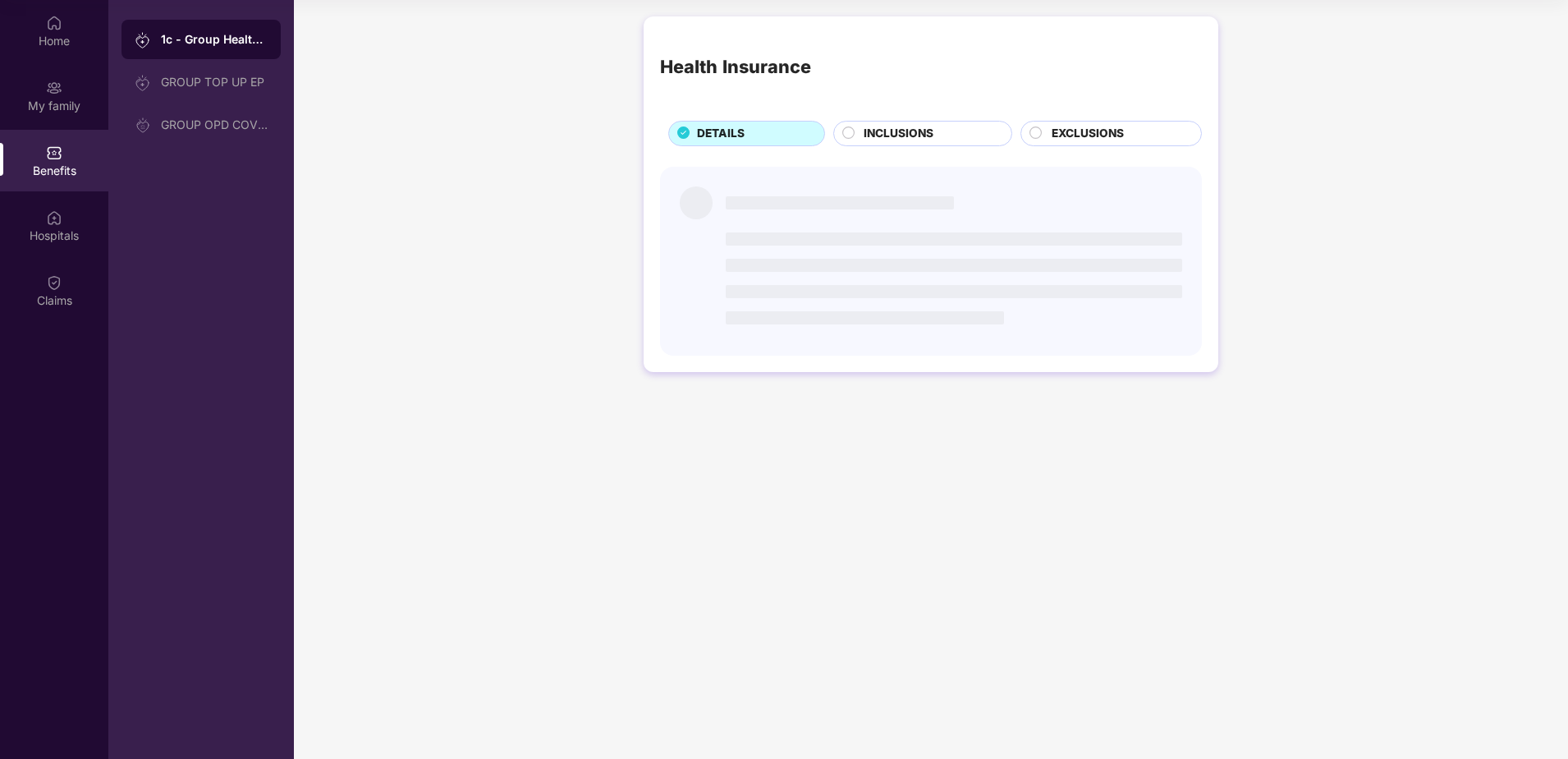
click at [897, 136] on span "INCLUSIONS" at bounding box center [898, 134] width 69 height 18
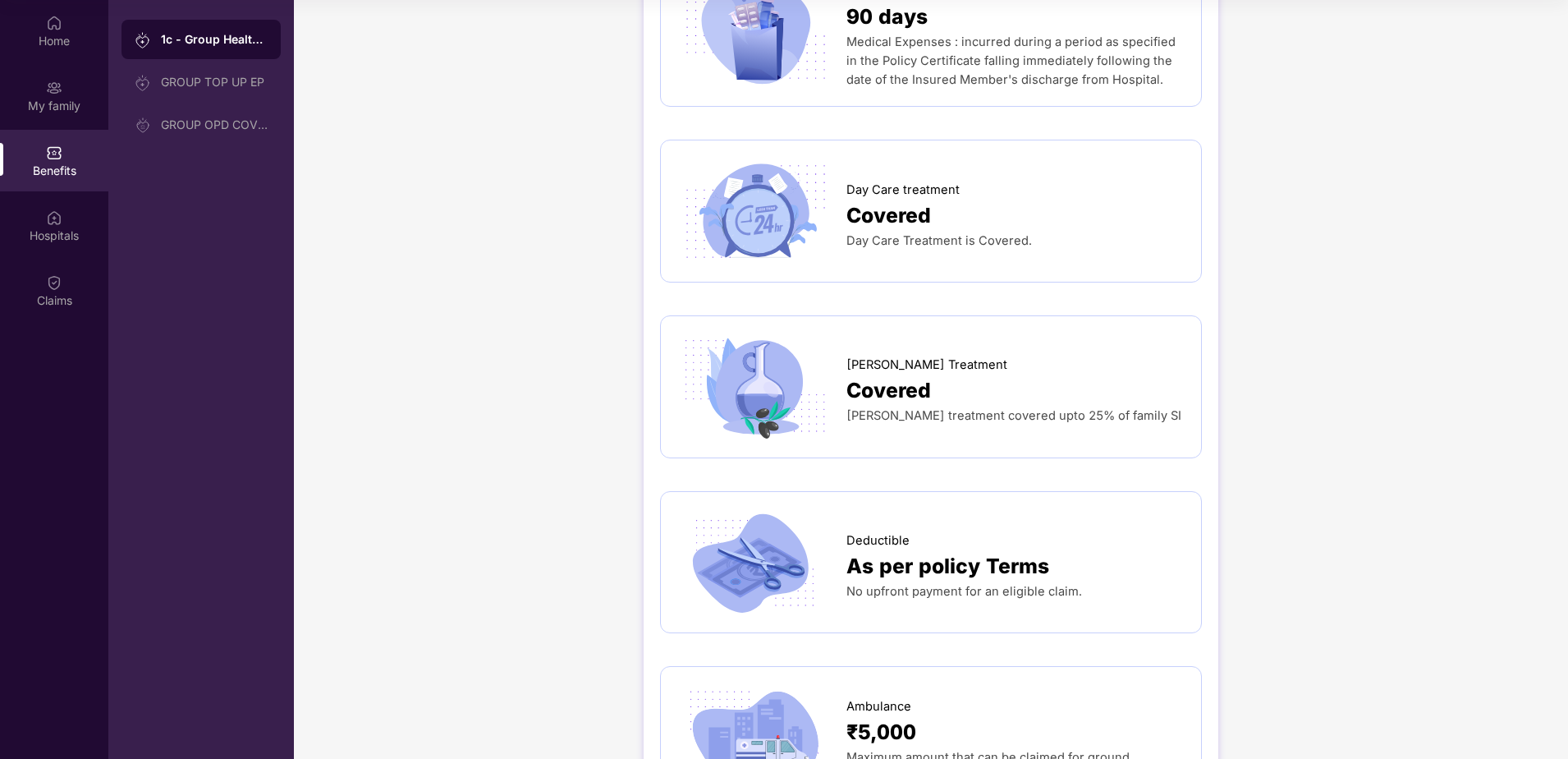
scroll to position [1232, 0]
click at [205, 81] on div "GROUP TOP UP EP" at bounding box center [214, 81] width 106 height 13
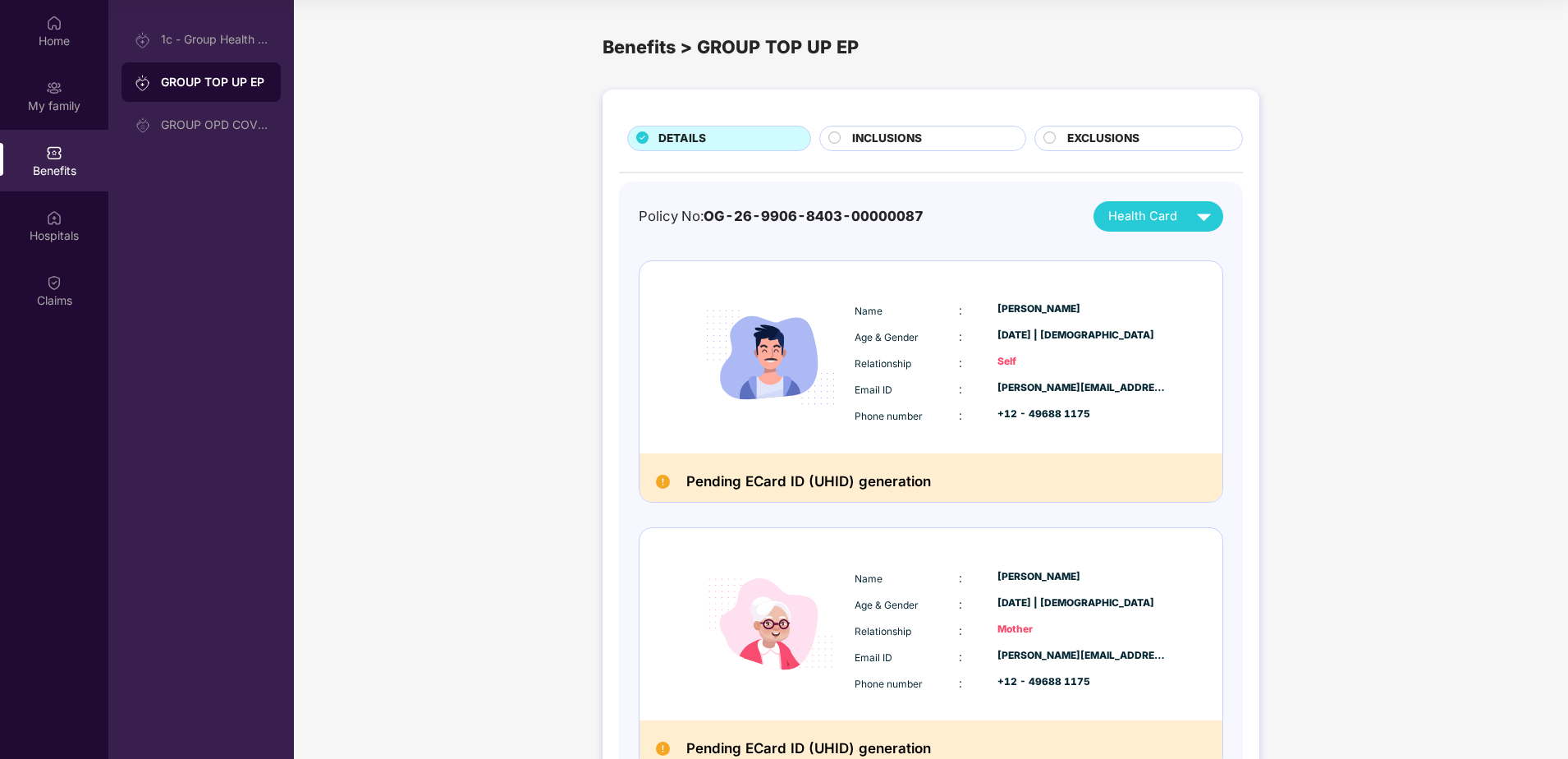
click at [893, 135] on span "INCLUSIONS" at bounding box center [886, 138] width 69 height 18
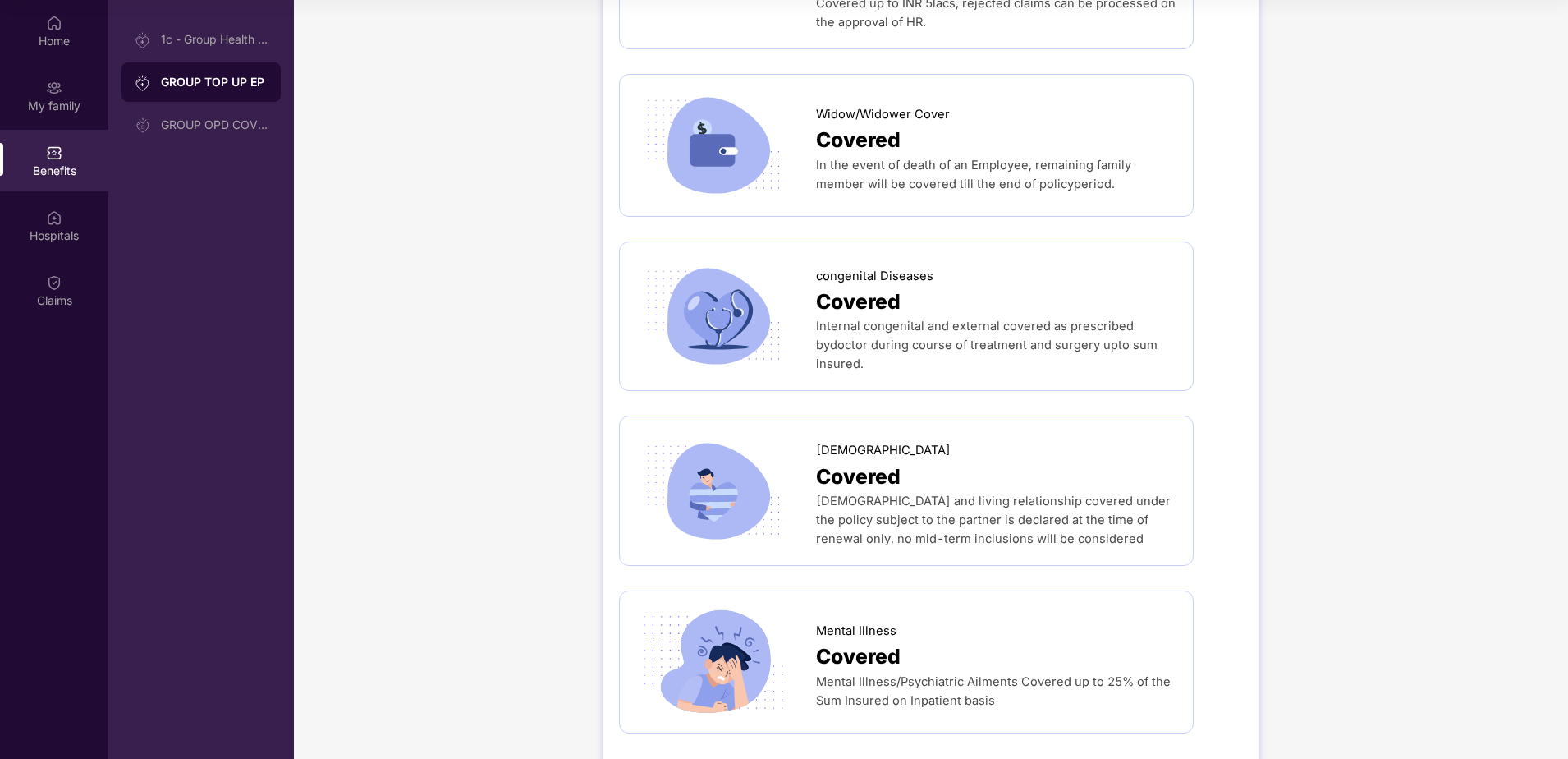
scroll to position [3123, 0]
